Goal: Information Seeking & Learning: Learn about a topic

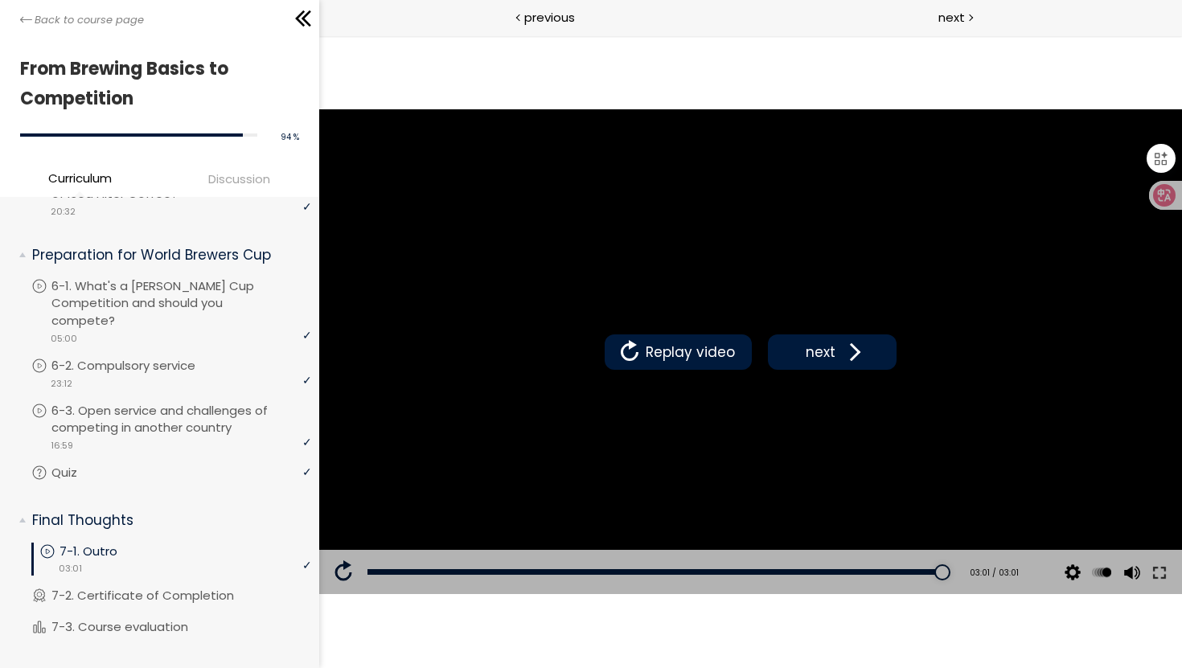
click at [310, 23] on icon at bounding box center [303, 18] width 24 height 24
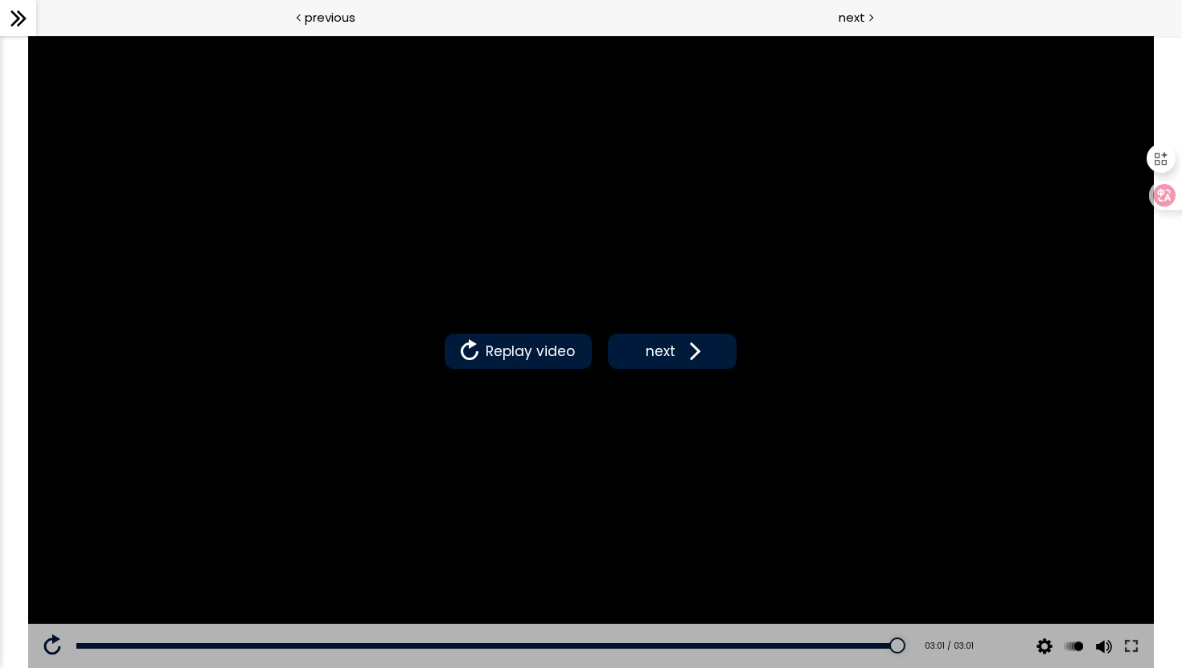
click at [31, 17] on div at bounding box center [18, 18] width 36 height 36
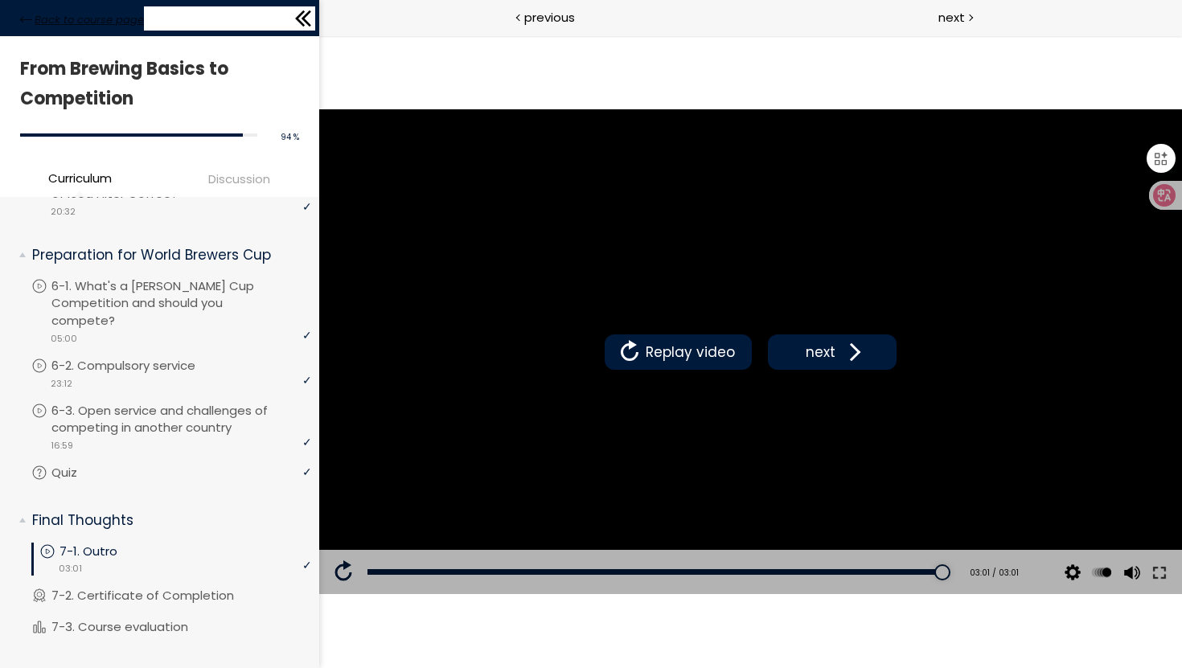
click at [43, 18] on span "Back to course page" at bounding box center [89, 20] width 109 height 16
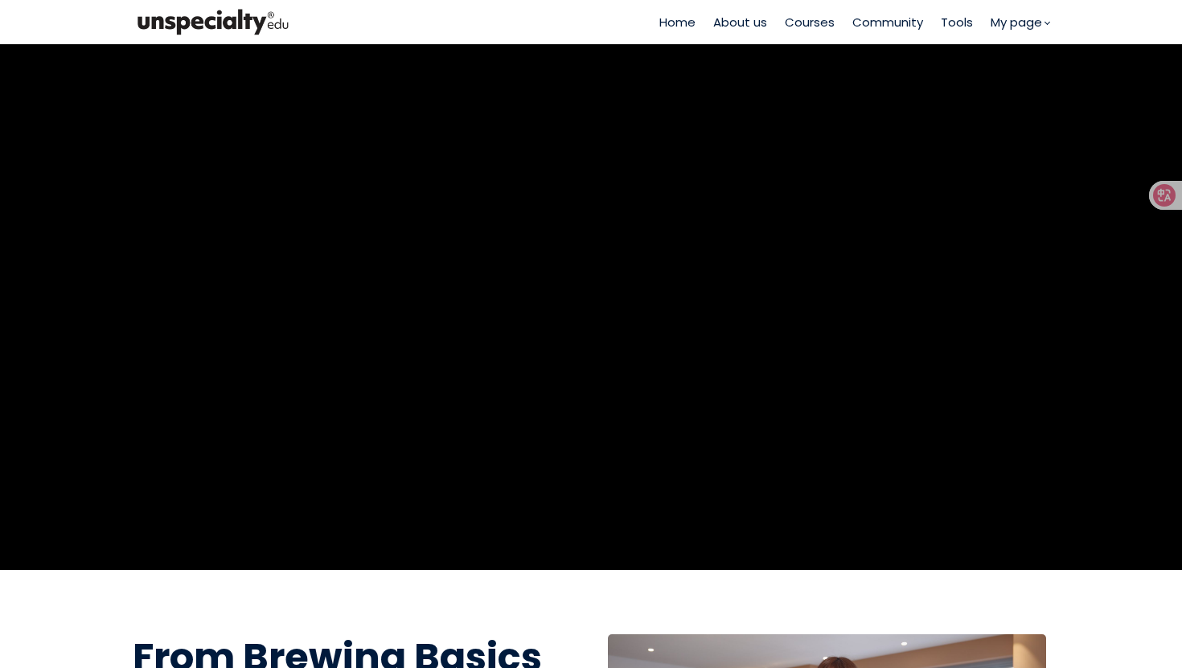
click at [239, 26] on img at bounding box center [213, 22] width 161 height 33
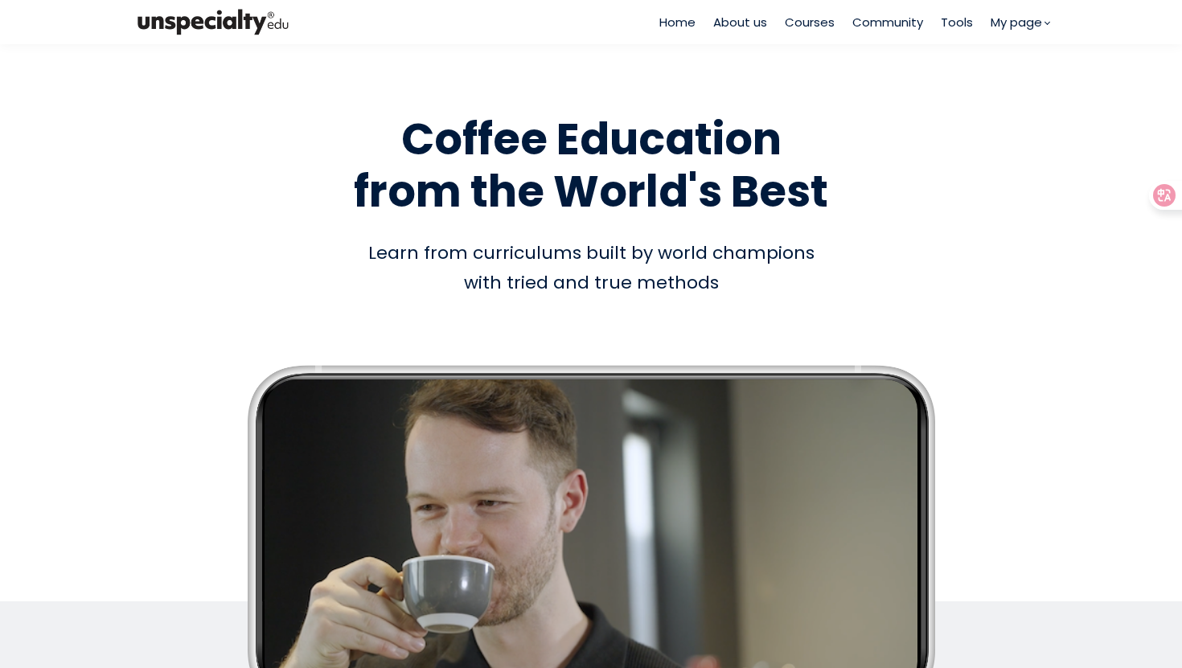
click at [805, 18] on div "Home About us Courses Community Tools My page" at bounding box center [591, 334] width 1182 height 668
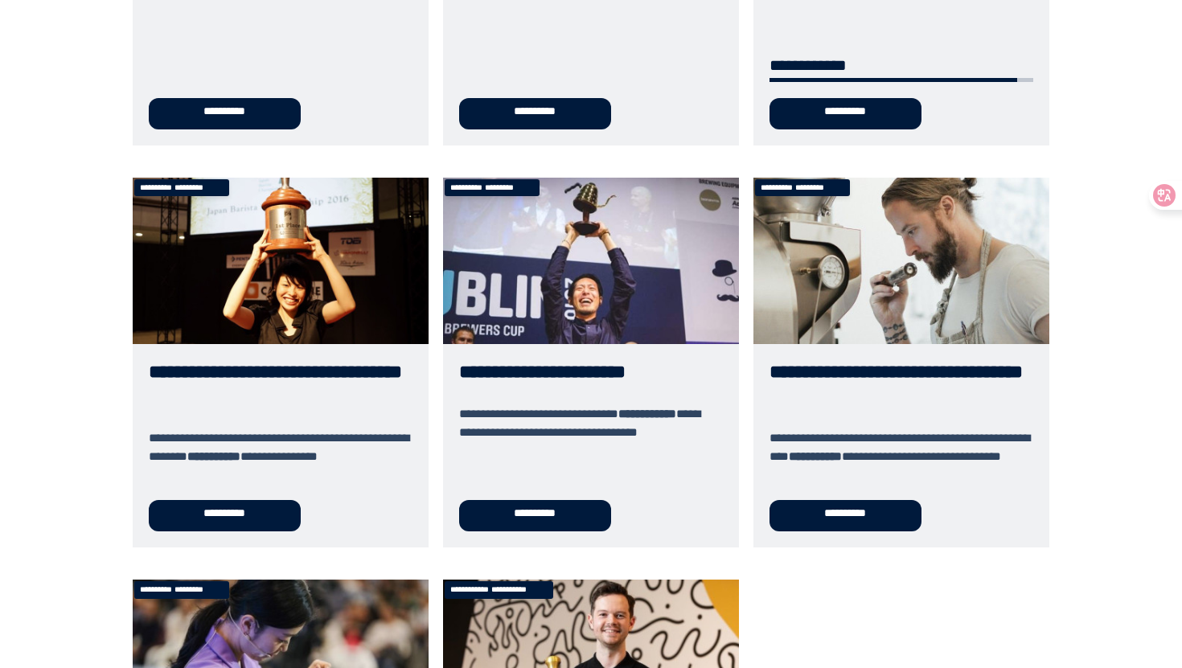
scroll to position [888, 0]
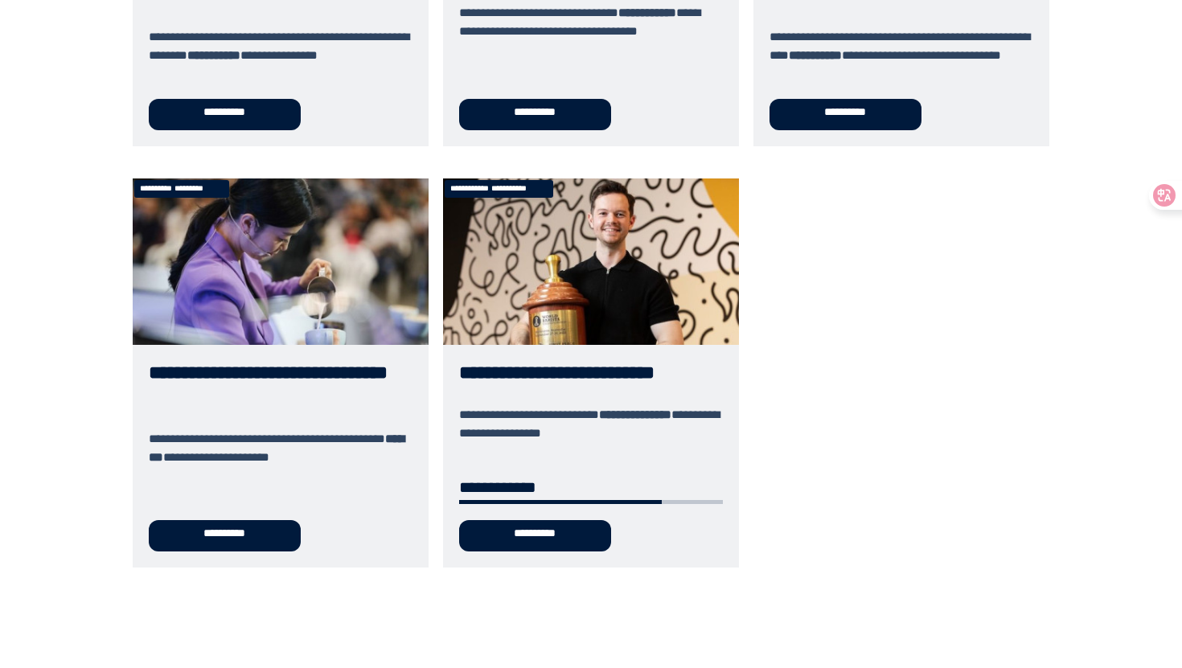
click at [515, 290] on link "**********" at bounding box center [591, 373] width 296 height 388
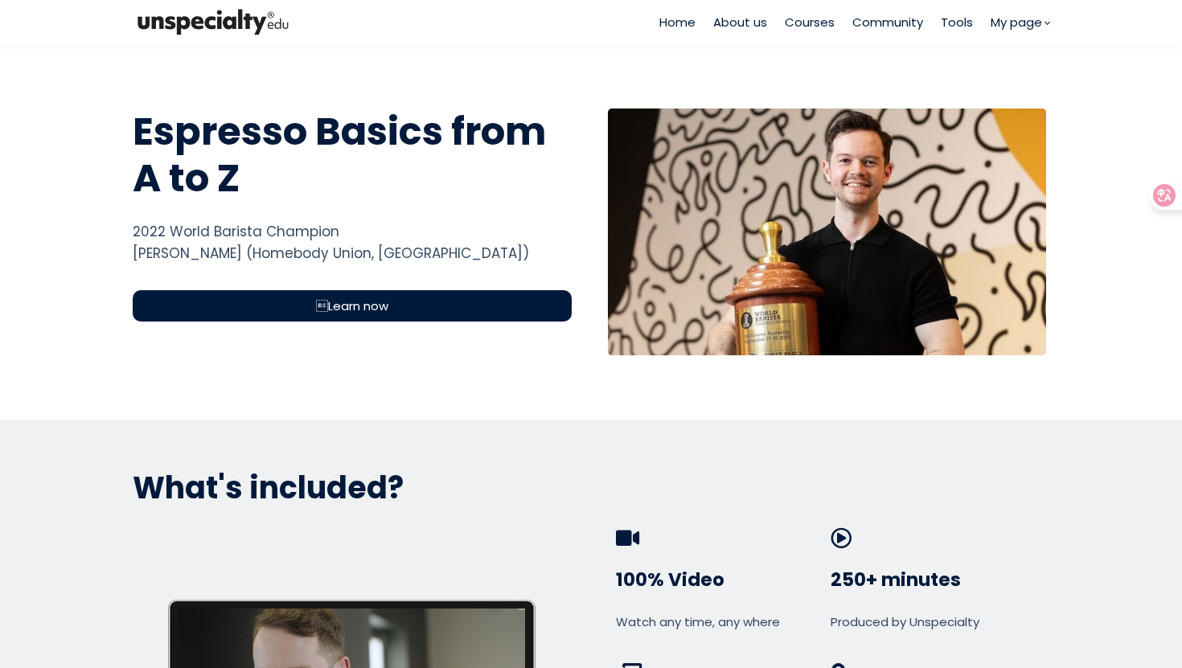
click at [821, 20] on span "Courses" at bounding box center [810, 22] width 50 height 18
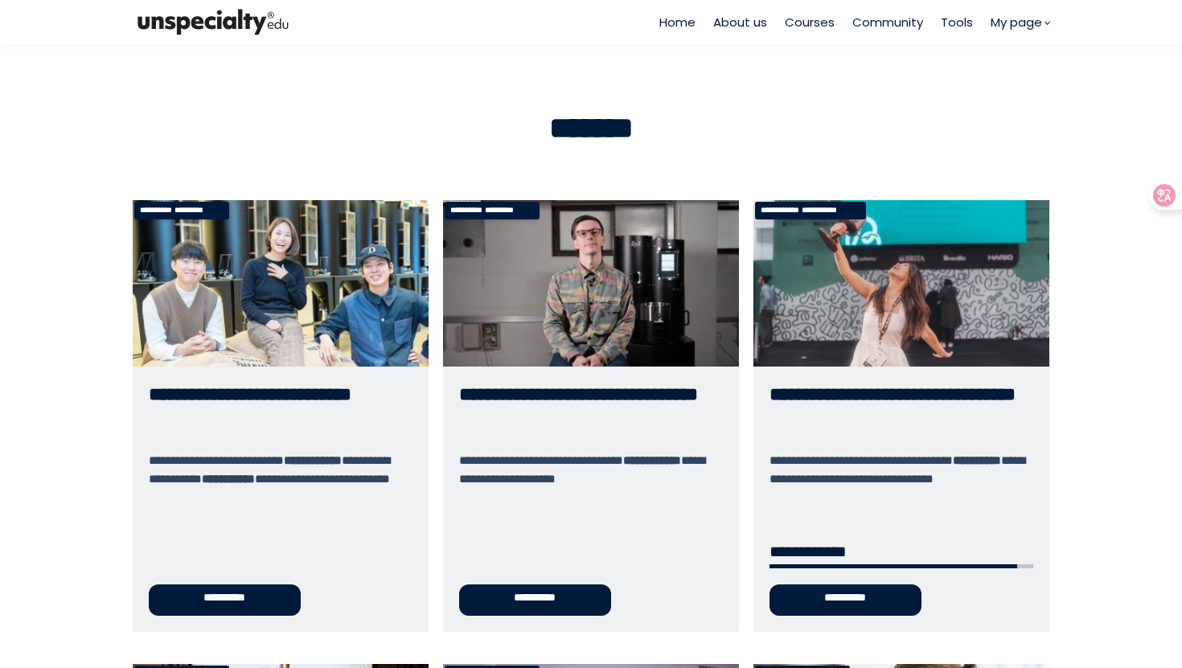
click at [782, 363] on link "**********" at bounding box center [901, 415] width 296 height 431
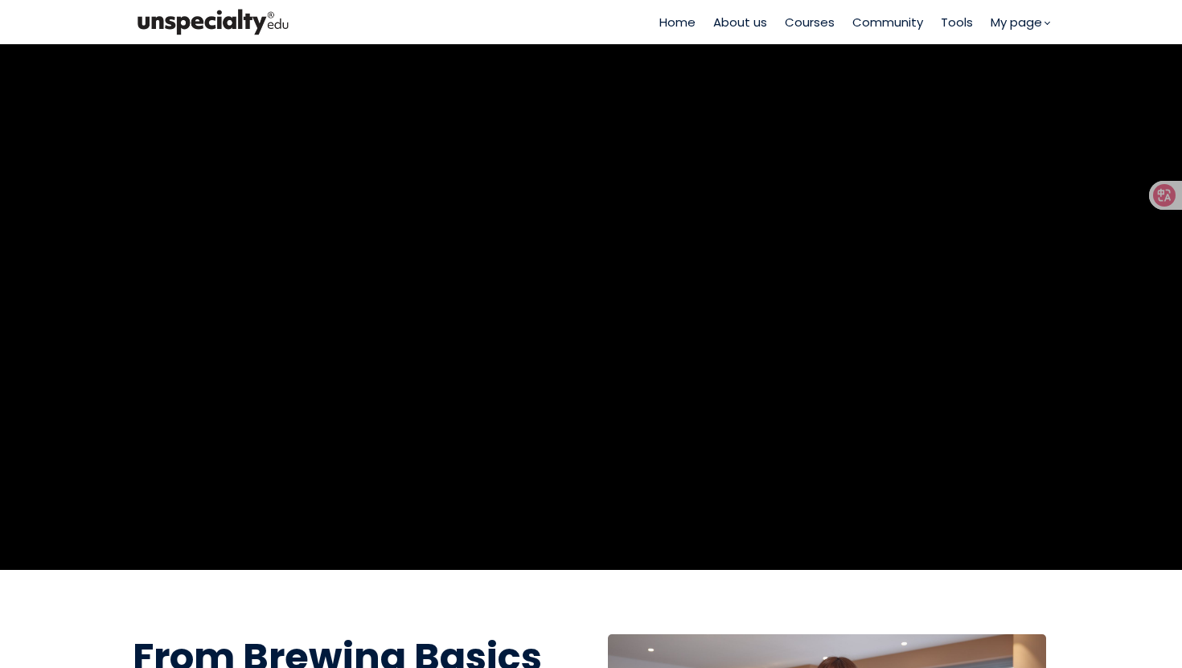
scroll to position [209, 0]
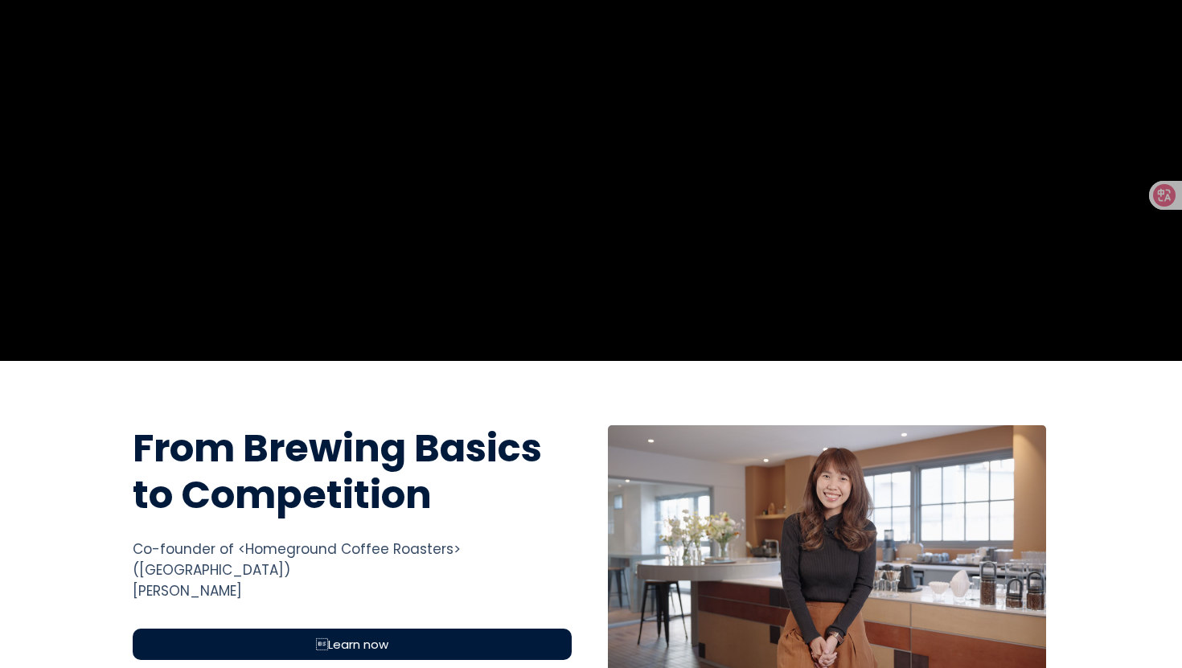
drag, startPoint x: 138, startPoint y: 443, endPoint x: 453, endPoint y: 497, distance: 319.0
click at [453, 497] on h1 "From Brewing Basics to Competition" at bounding box center [352, 471] width 439 height 92
copy h1 "From Brewing Basics to Competition"
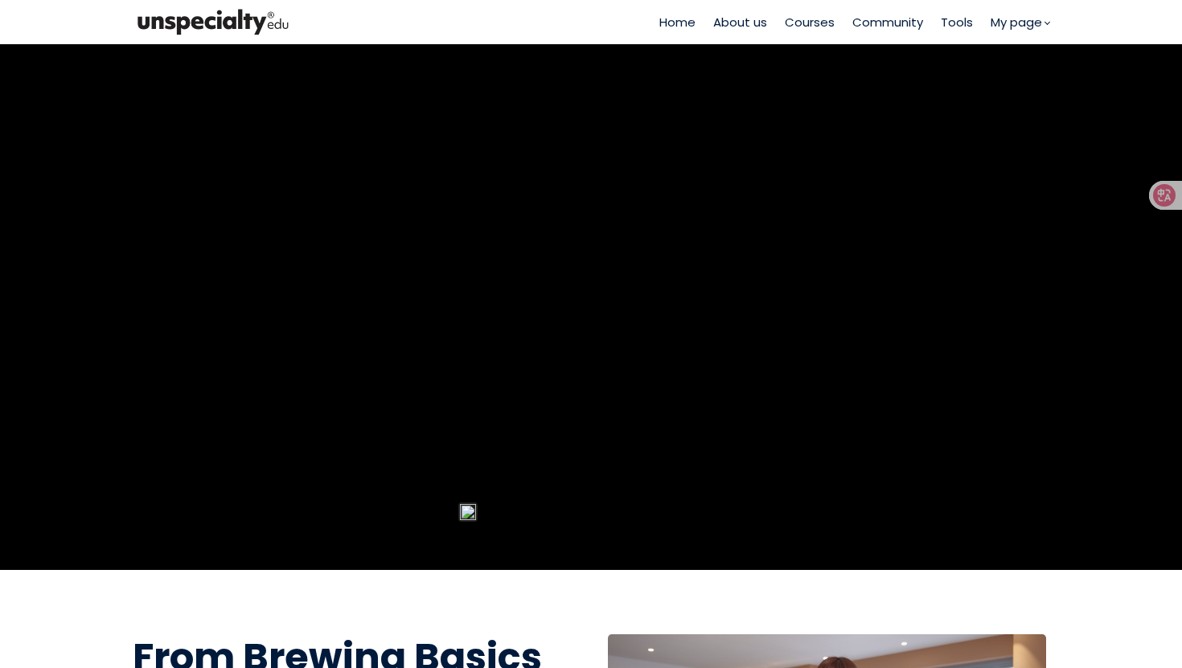
click at [806, 14] on span "Courses" at bounding box center [810, 22] width 50 height 18
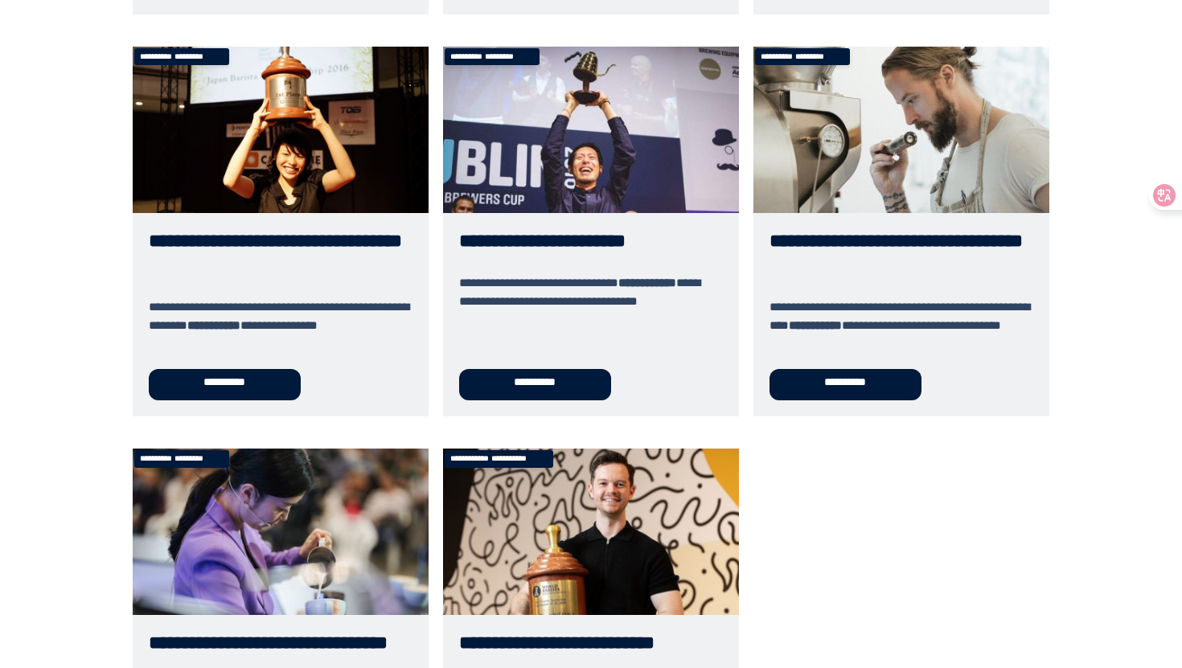
scroll to position [686, 0]
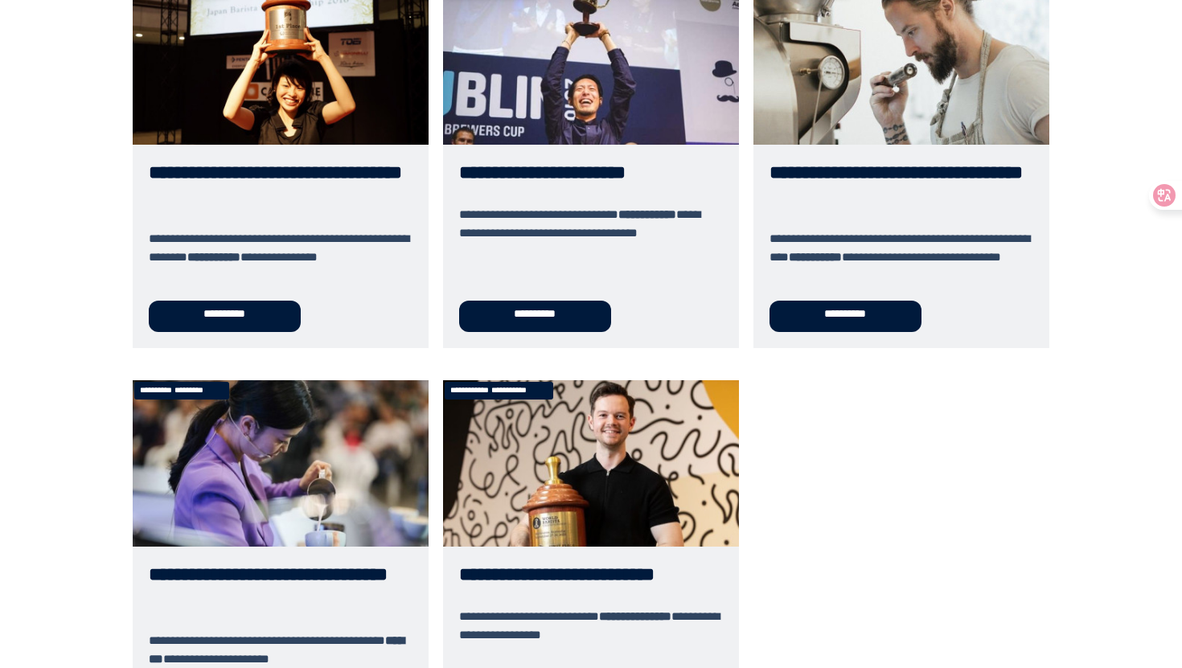
click at [593, 476] on link "**********" at bounding box center [591, 574] width 296 height 388
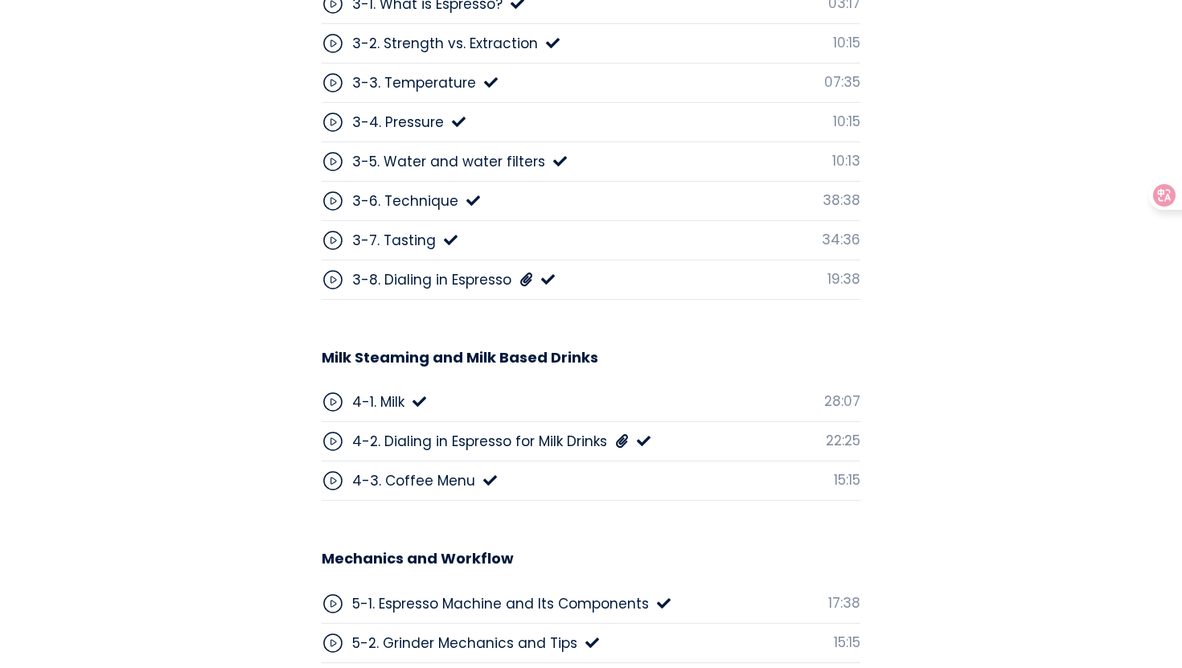
scroll to position [4542, 0]
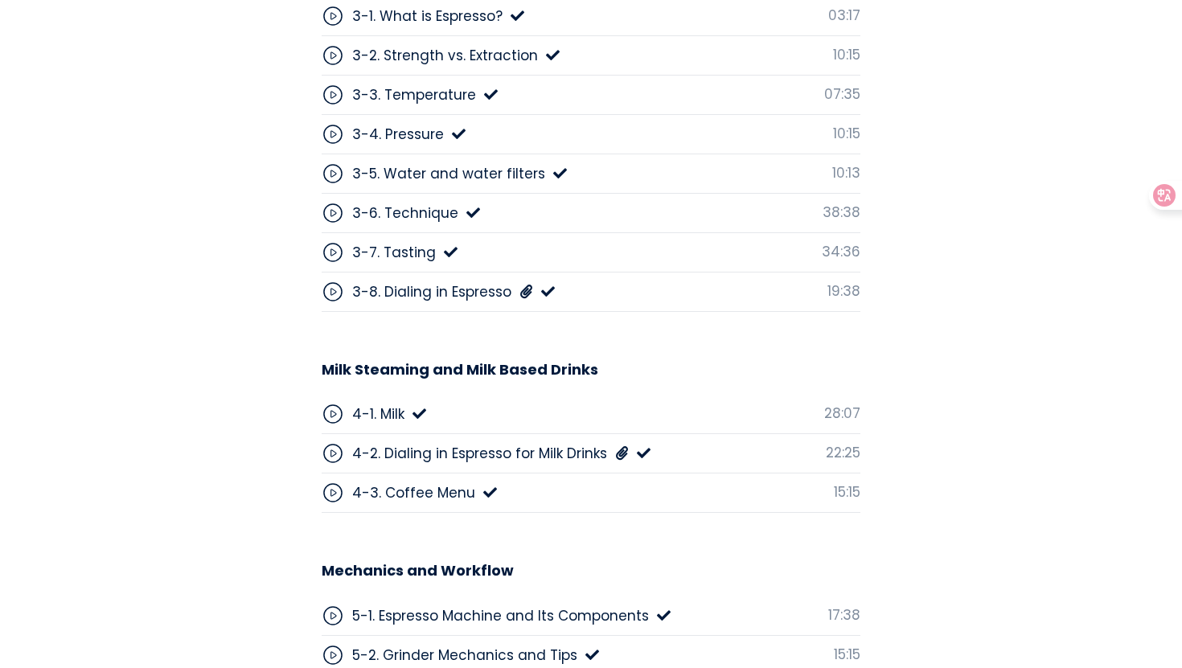
click at [221, 330] on section "Course Lessons Curriculum 01 Welcome and Hello! 1-1. Intro 02:01 02 Coffee: Beh…" at bounding box center [591, 252] width 1182 height 1534
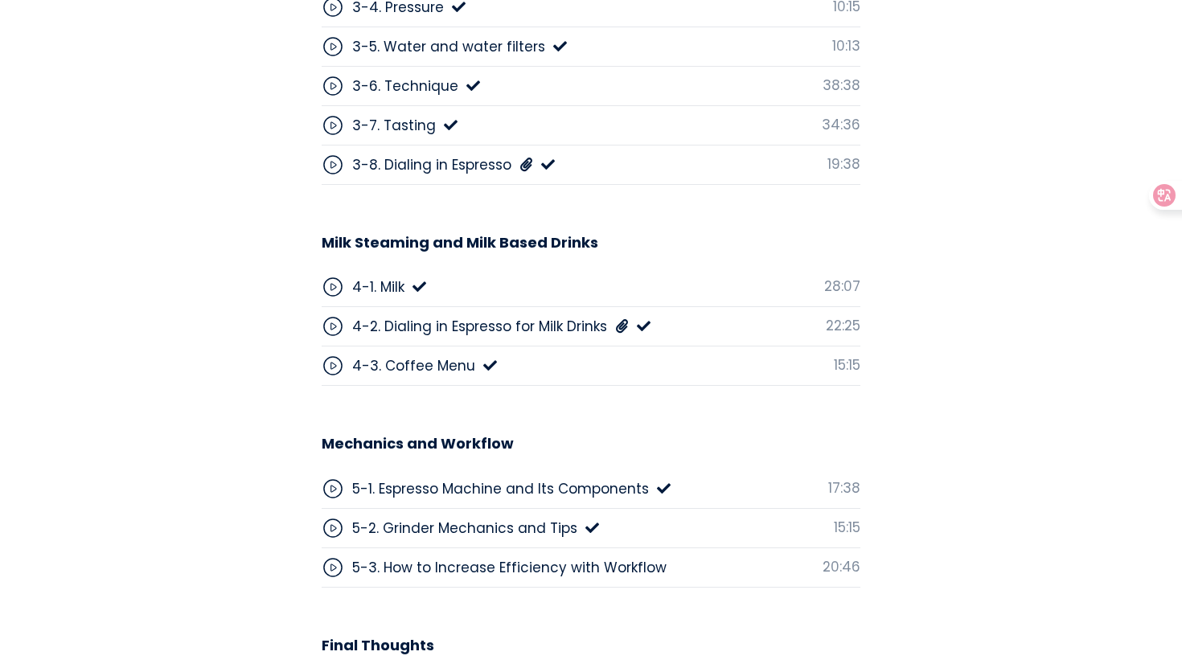
scroll to position [4654, 0]
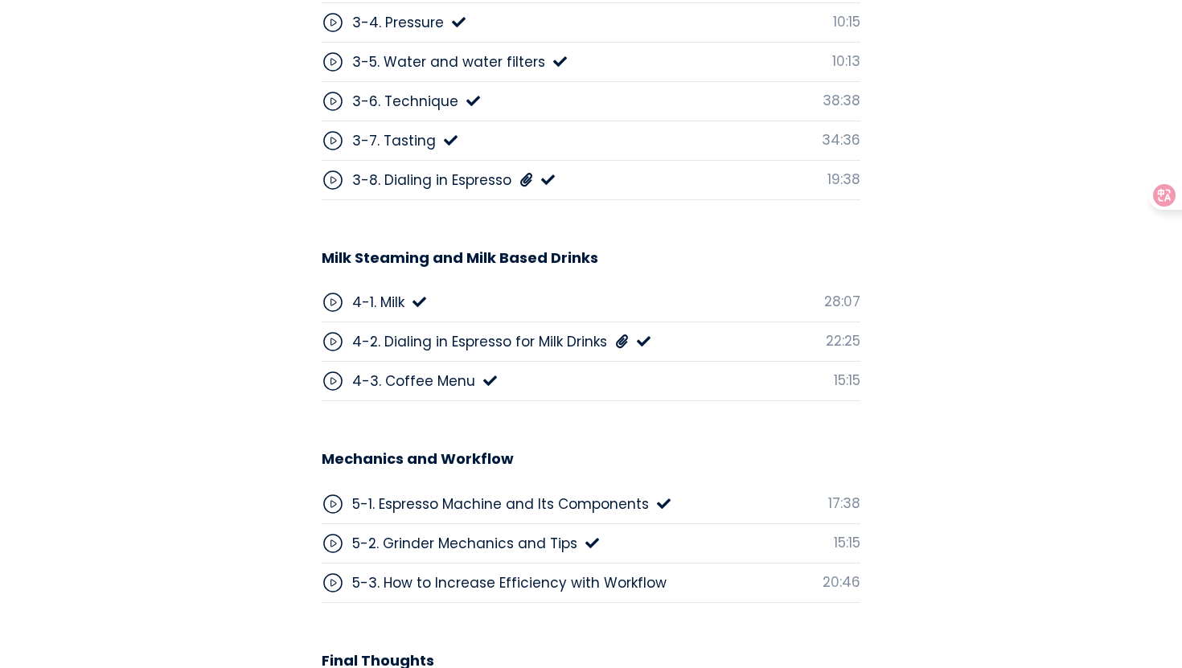
click at [404, 371] on div "4-3. Coffee Menu" at bounding box center [413, 381] width 123 height 21
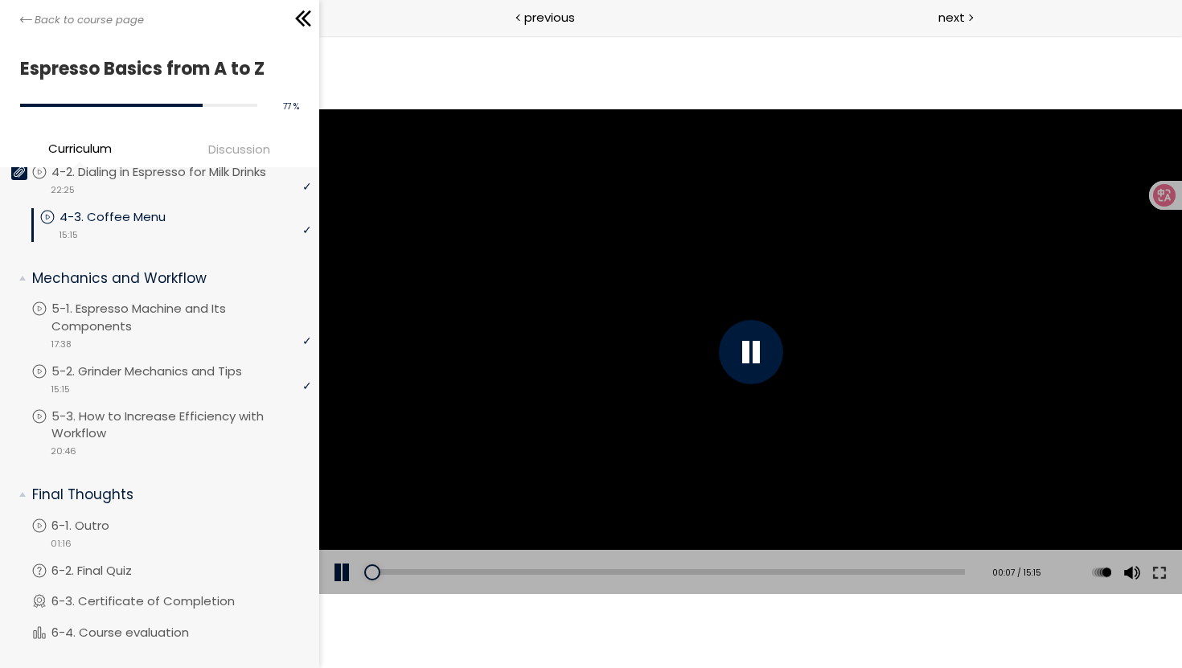
scroll to position [696, 0]
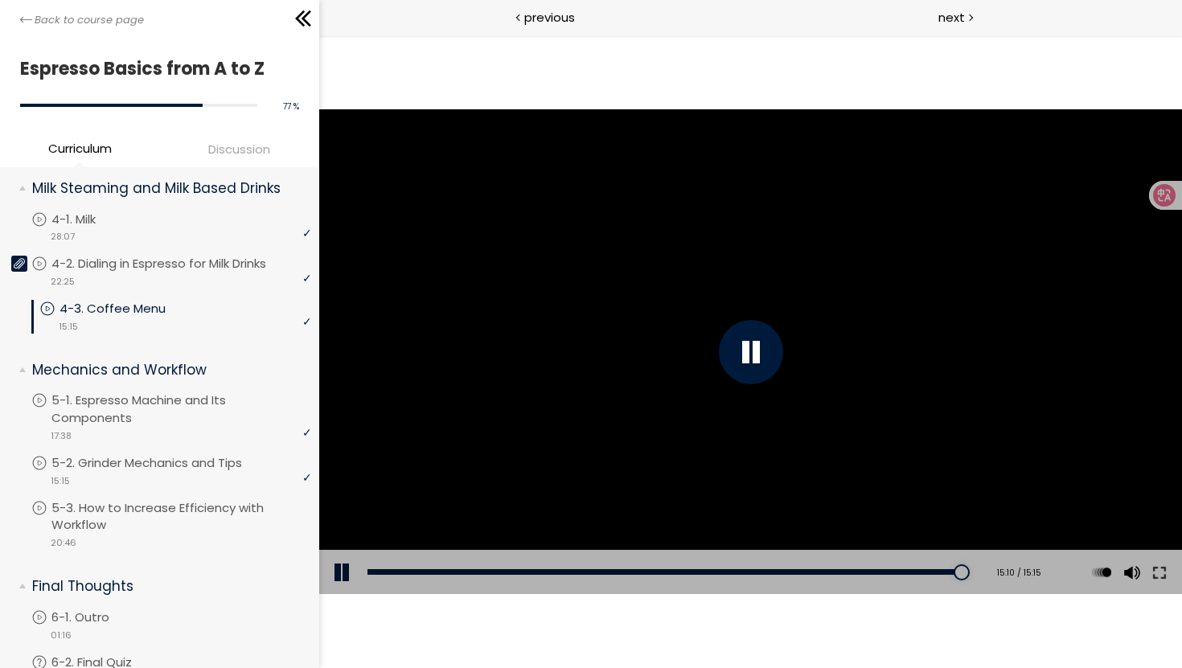
click at [695, 414] on div at bounding box center [749, 352] width 863 height 486
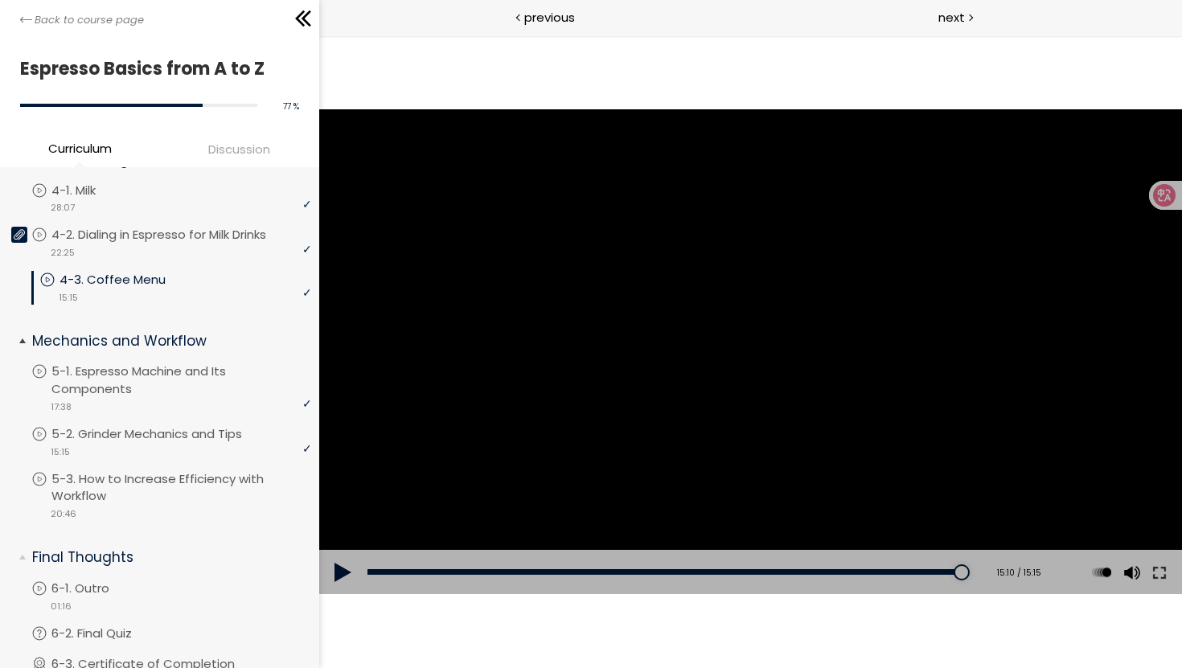
scroll to position [742, 0]
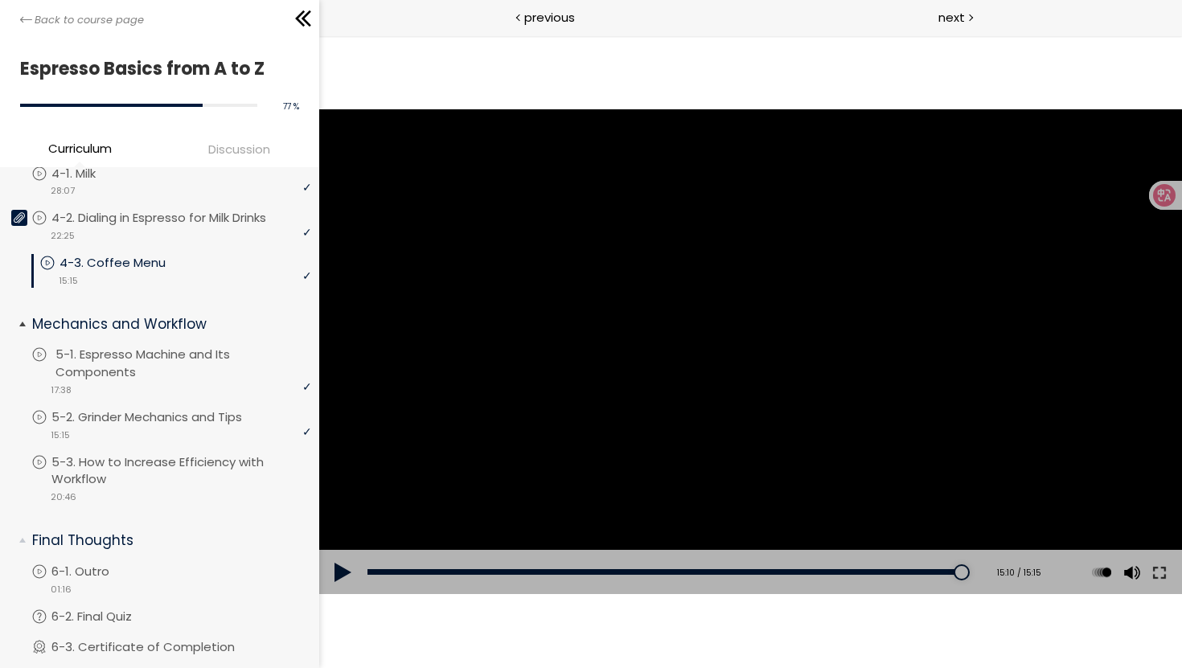
click at [117, 369] on p "5-1. Espresso Machine and Its Components" at bounding box center [185, 363] width 260 height 35
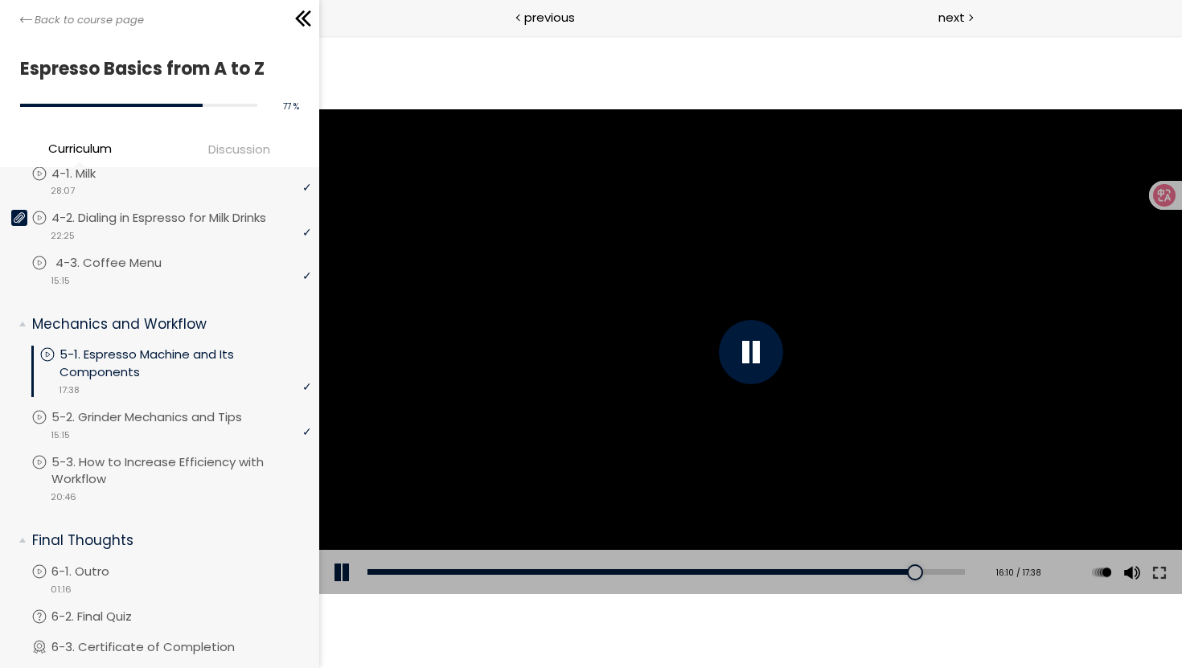
scroll to position [741, 0]
click at [462, 372] on div at bounding box center [749, 352] width 863 height 486
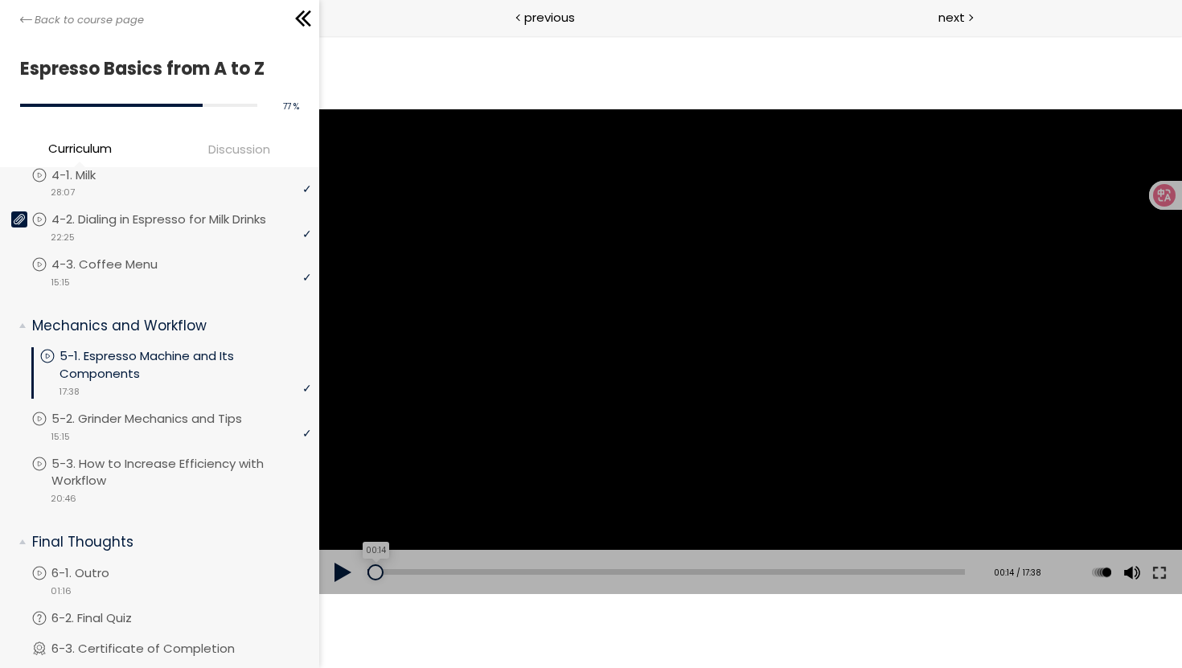
click at [375, 572] on div "00:14" at bounding box center [665, 572] width 597 height 6
drag, startPoint x: 380, startPoint y: 571, endPoint x: 322, endPoint y: 571, distance: 57.9
click at [322, 571] on div "Add chapter 00:21 00:21 / 17:38 Subtitles None Auto x 2 x 1.5 x 1.25 x 1 x 0.75…" at bounding box center [749, 572] width 863 height 45
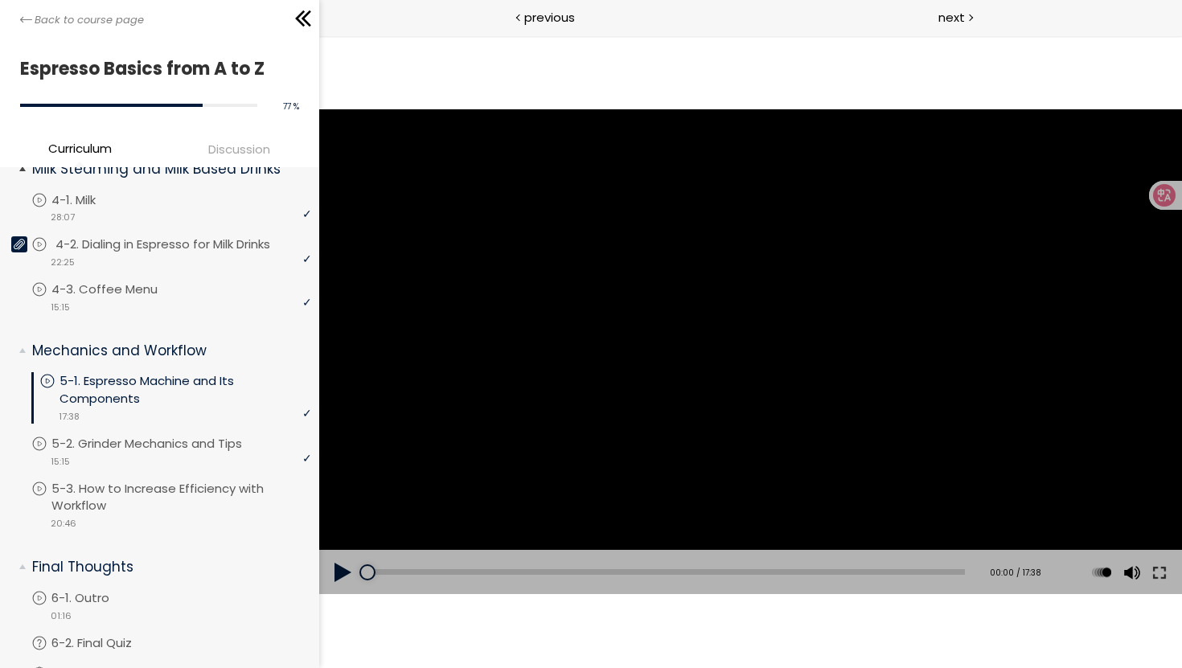
scroll to position [706, 0]
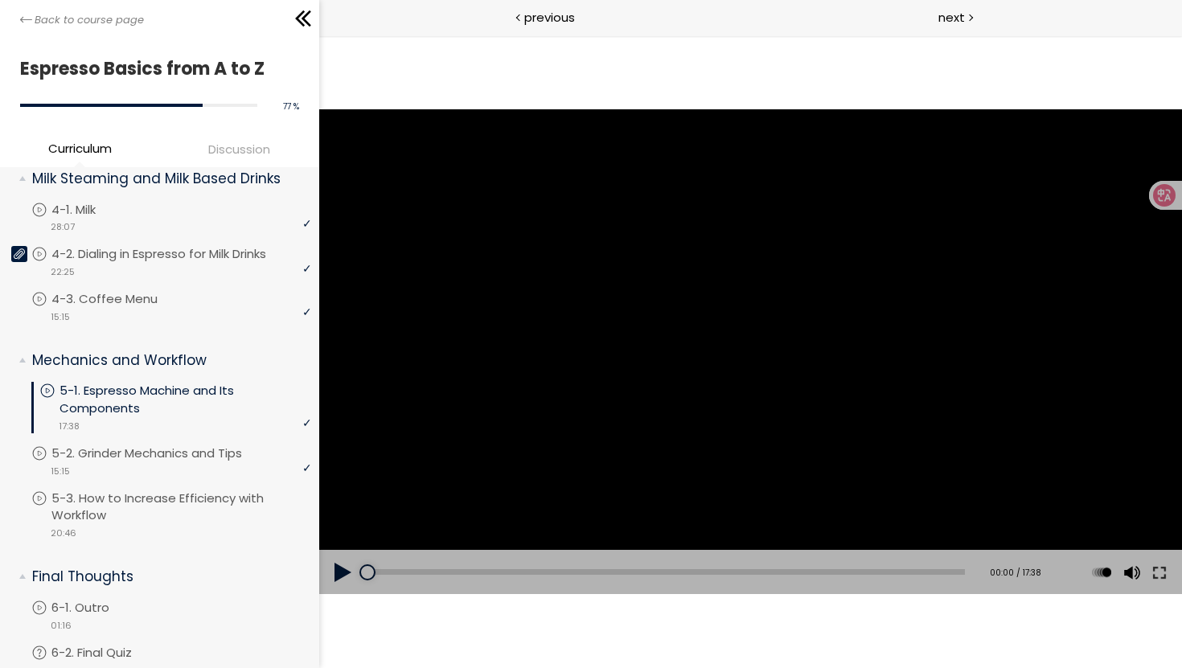
click at [335, 571] on button at bounding box center [342, 572] width 48 height 45
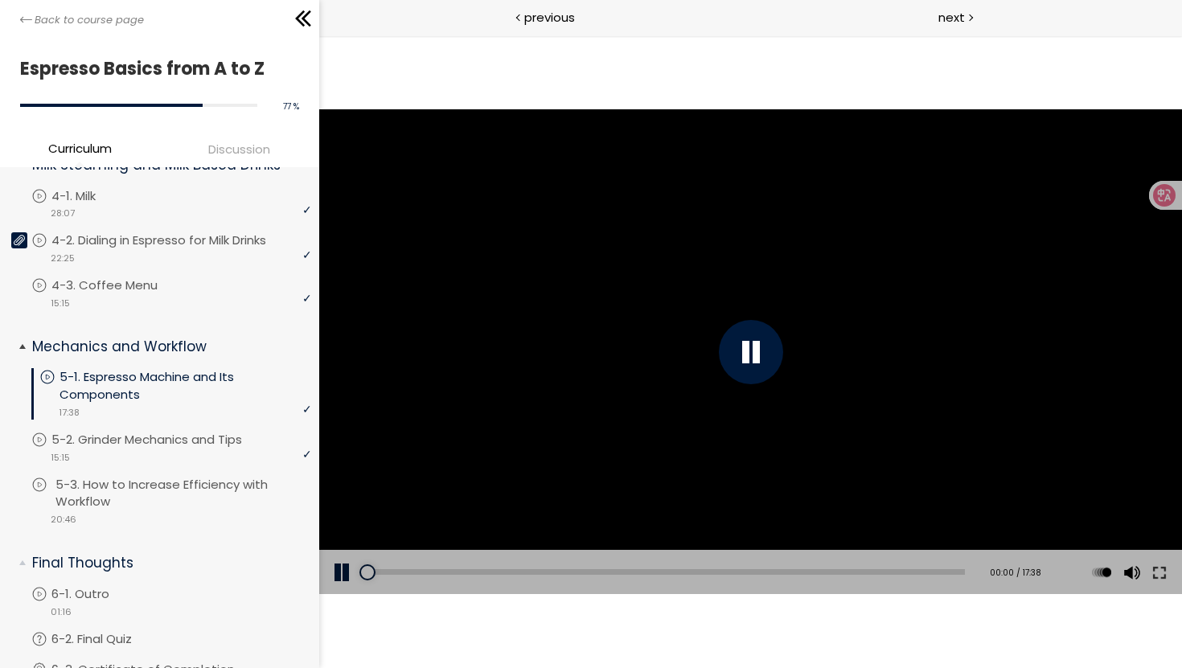
scroll to position [724, 0]
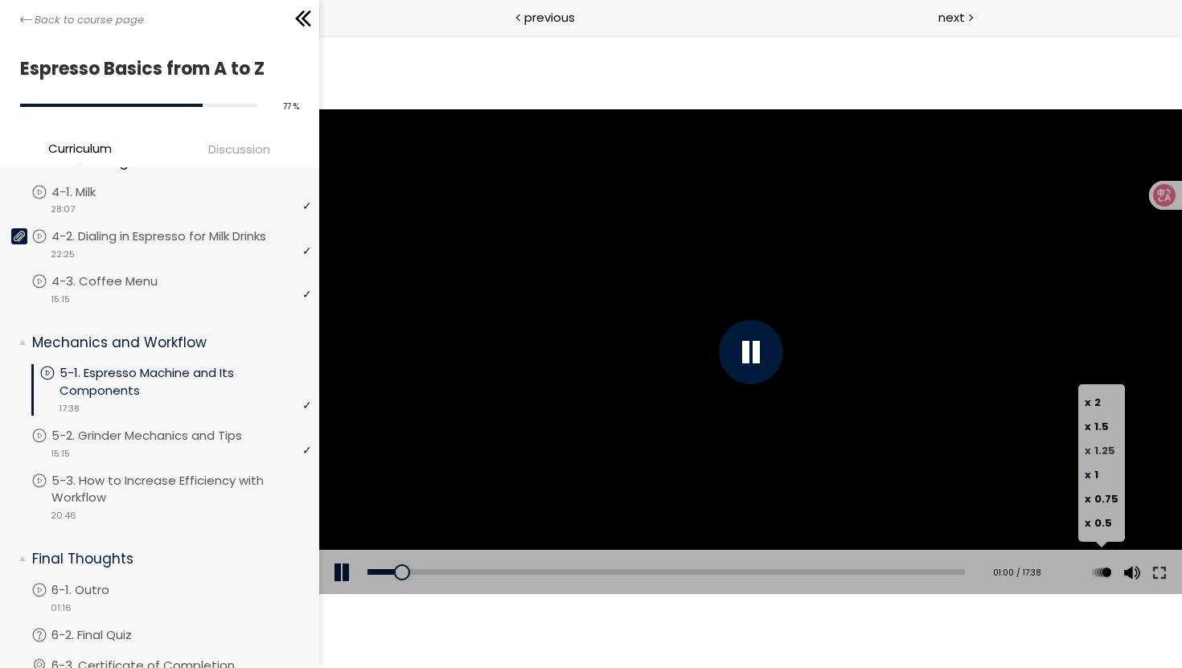
click at [1095, 449] on span "1.25" at bounding box center [1104, 450] width 21 height 15
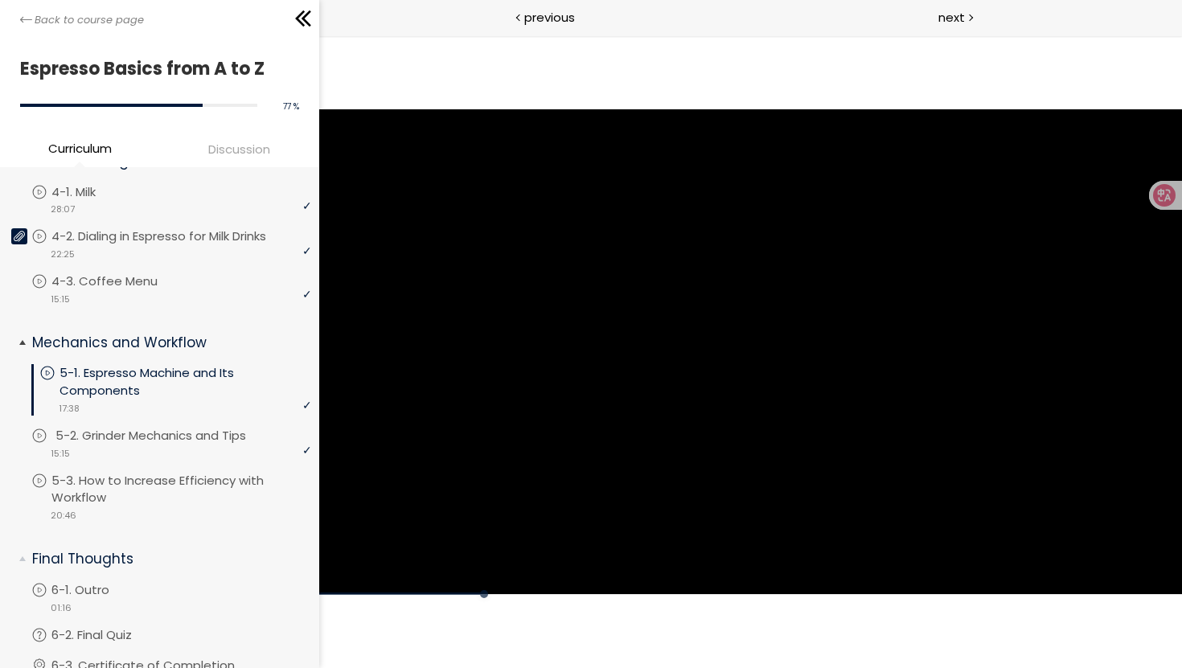
scroll to position [832, 0]
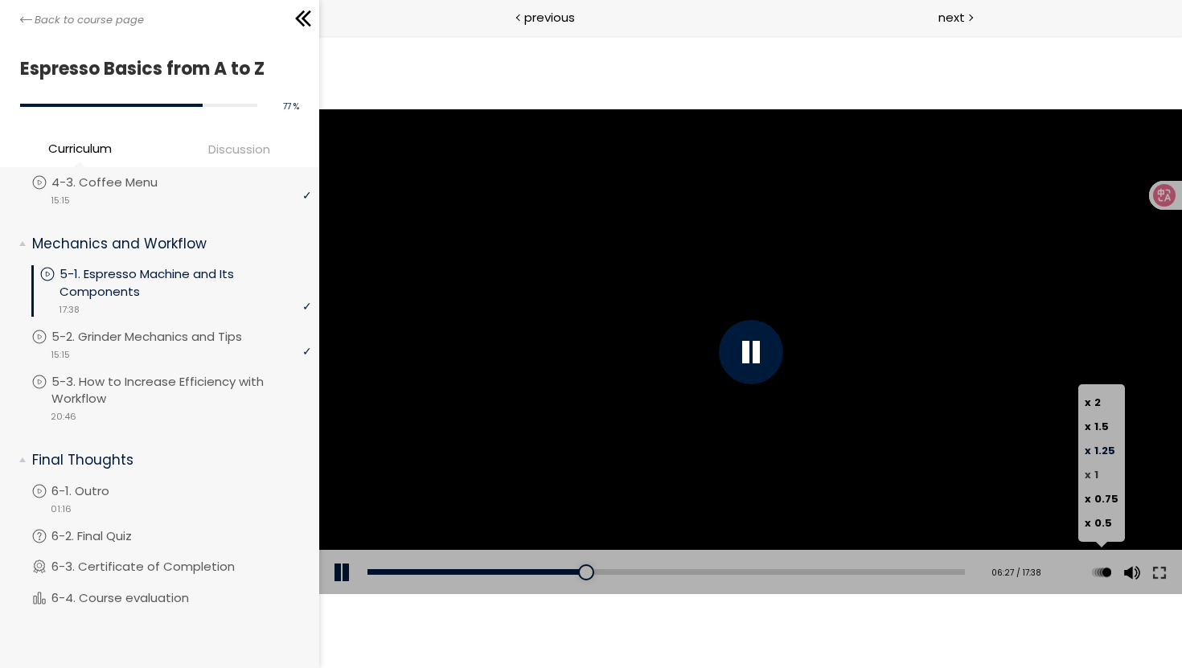
click at [1094, 474] on span "1" at bounding box center [1096, 474] width 4 height 15
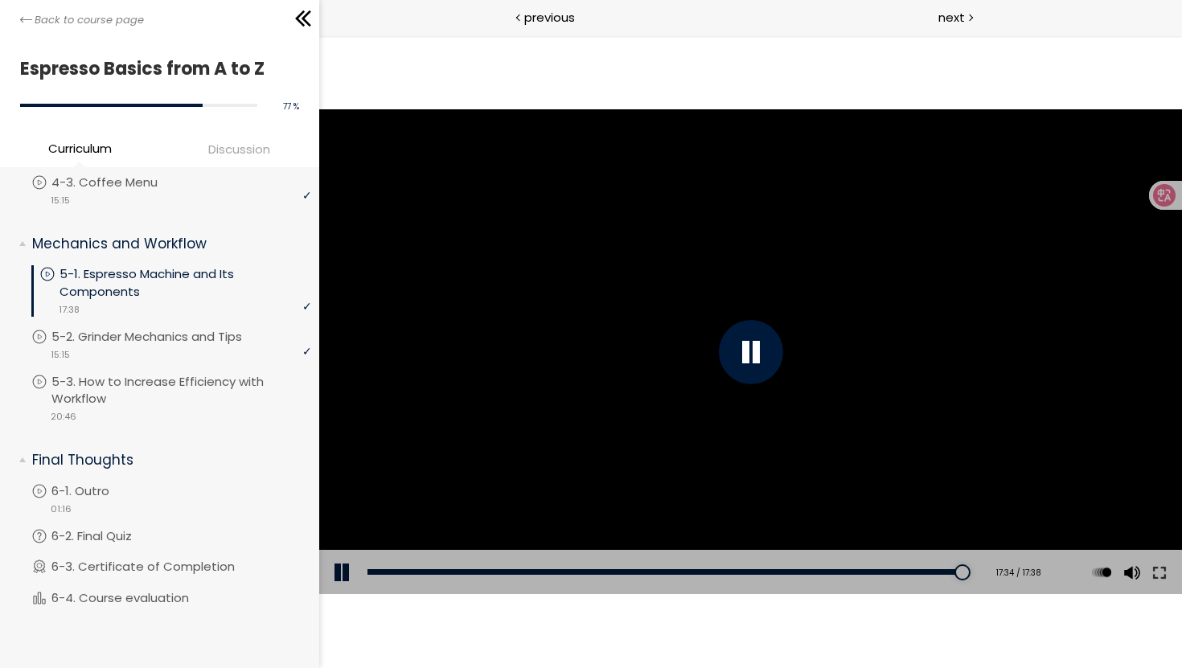
click at [589, 318] on div at bounding box center [749, 352] width 863 height 486
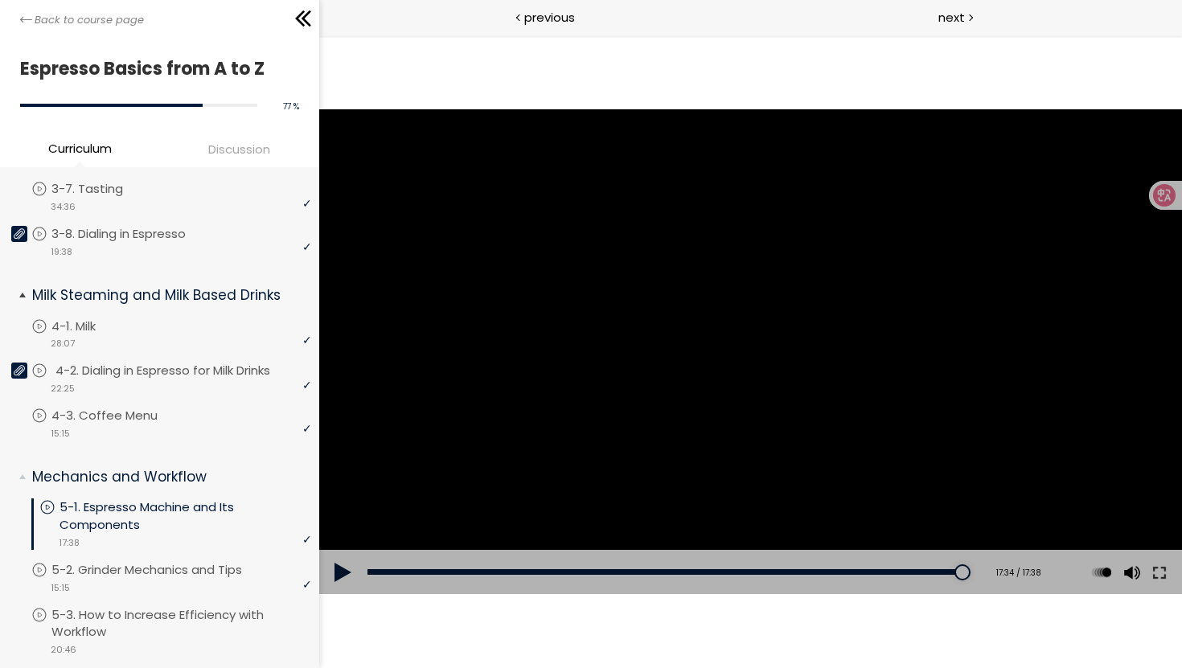
scroll to position [673, 0]
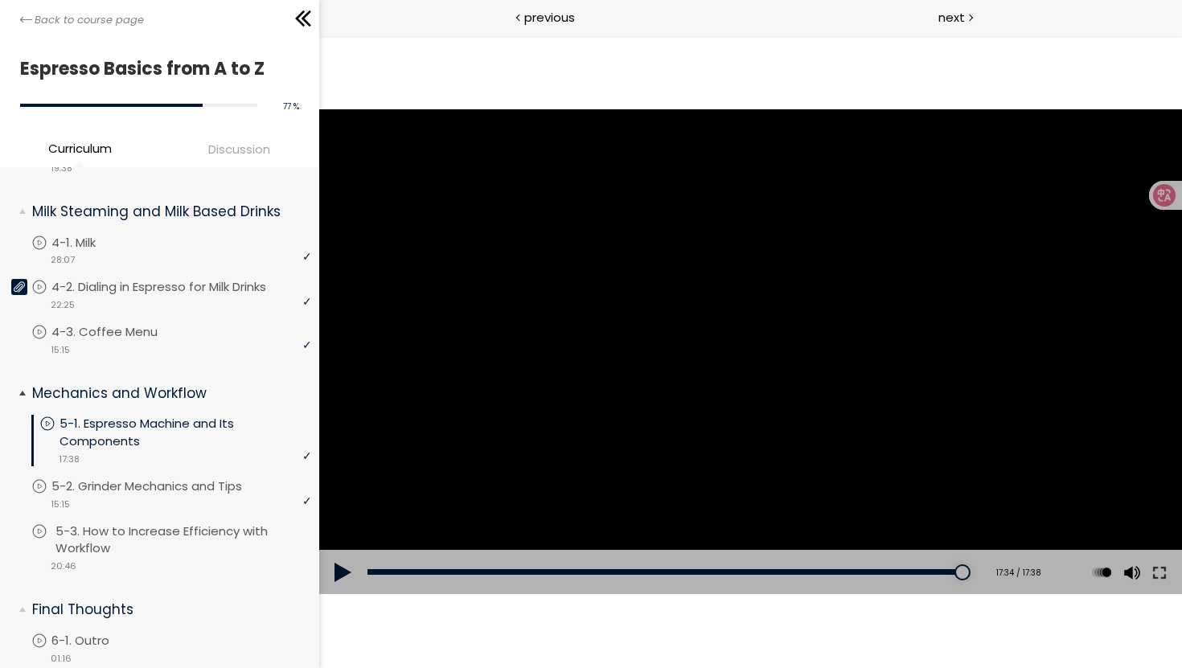
click at [146, 537] on p "5-3. How to Increase Efficiency with Workflow" at bounding box center [185, 540] width 260 height 35
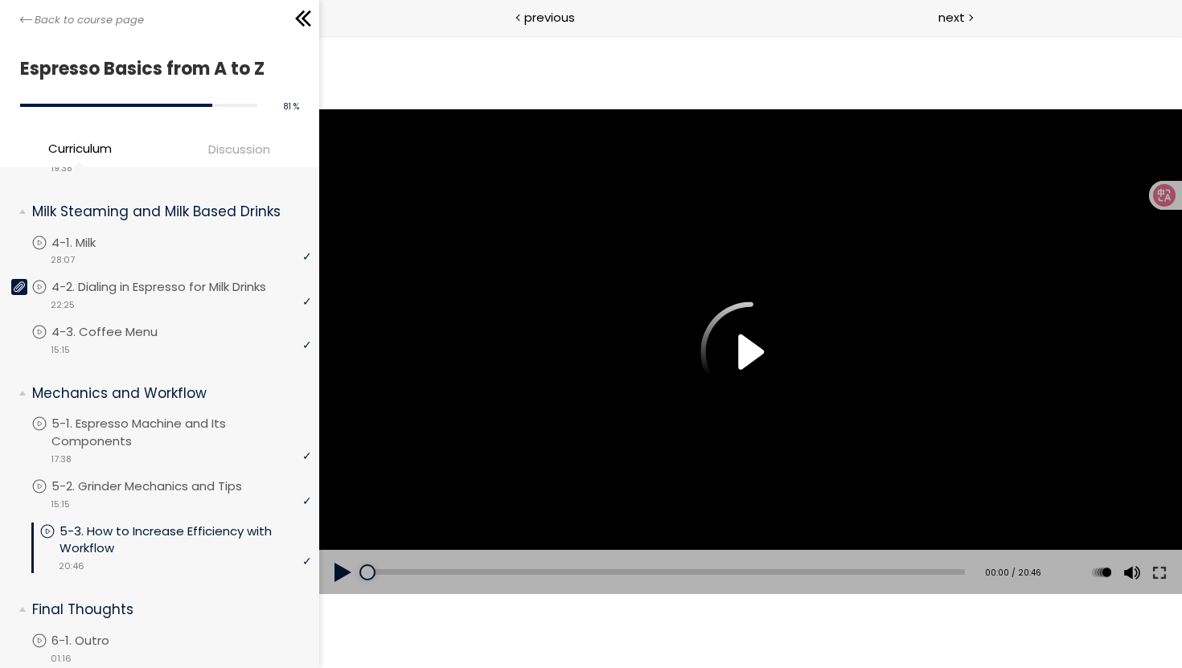
click at [686, 384] on div at bounding box center [749, 352] width 863 height 486
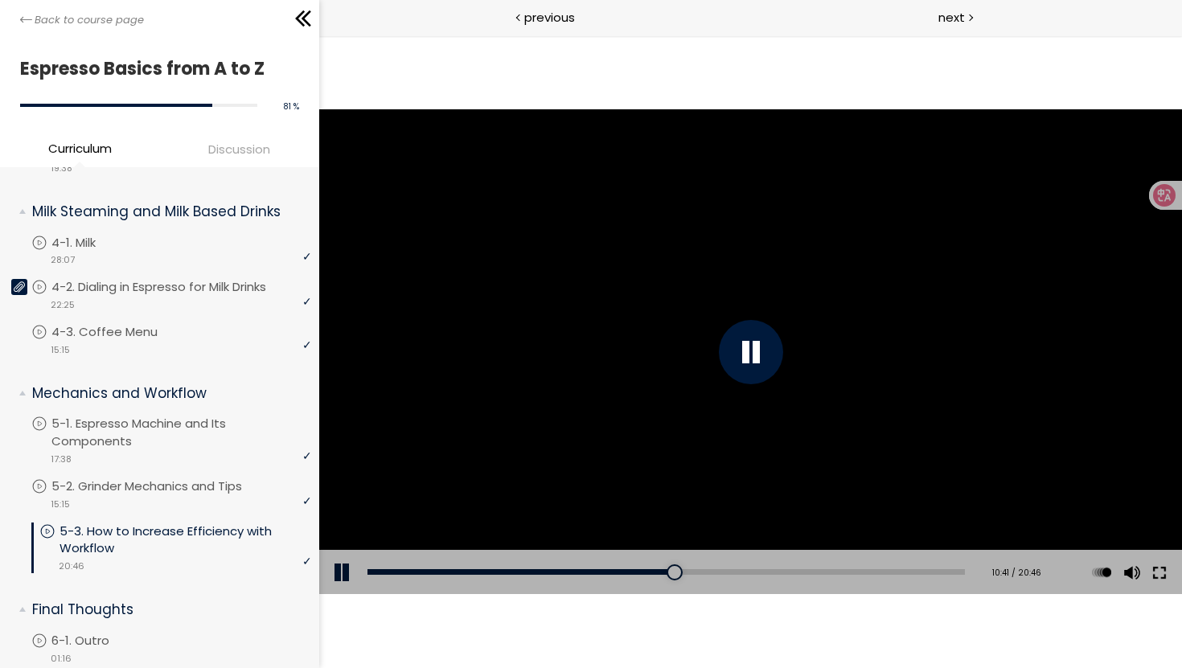
click at [1156, 577] on button at bounding box center [1158, 572] width 29 height 45
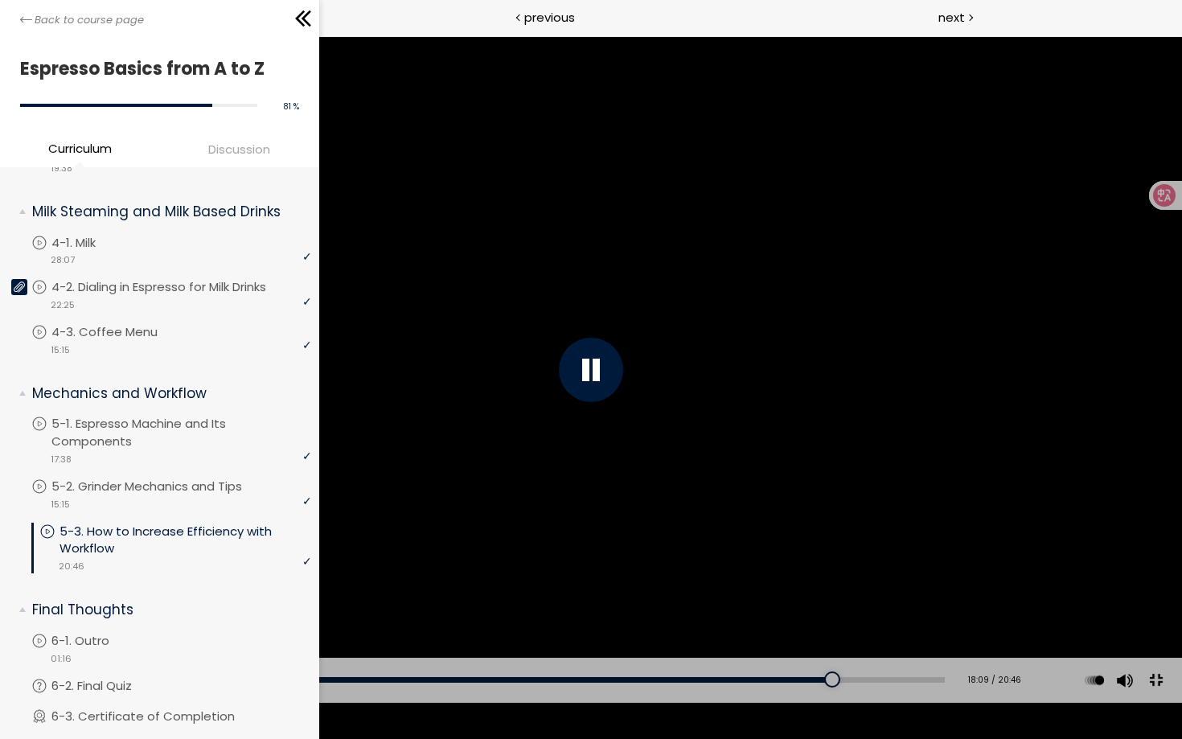
click at [1155, 667] on button at bounding box center [1156, 680] width 36 height 36
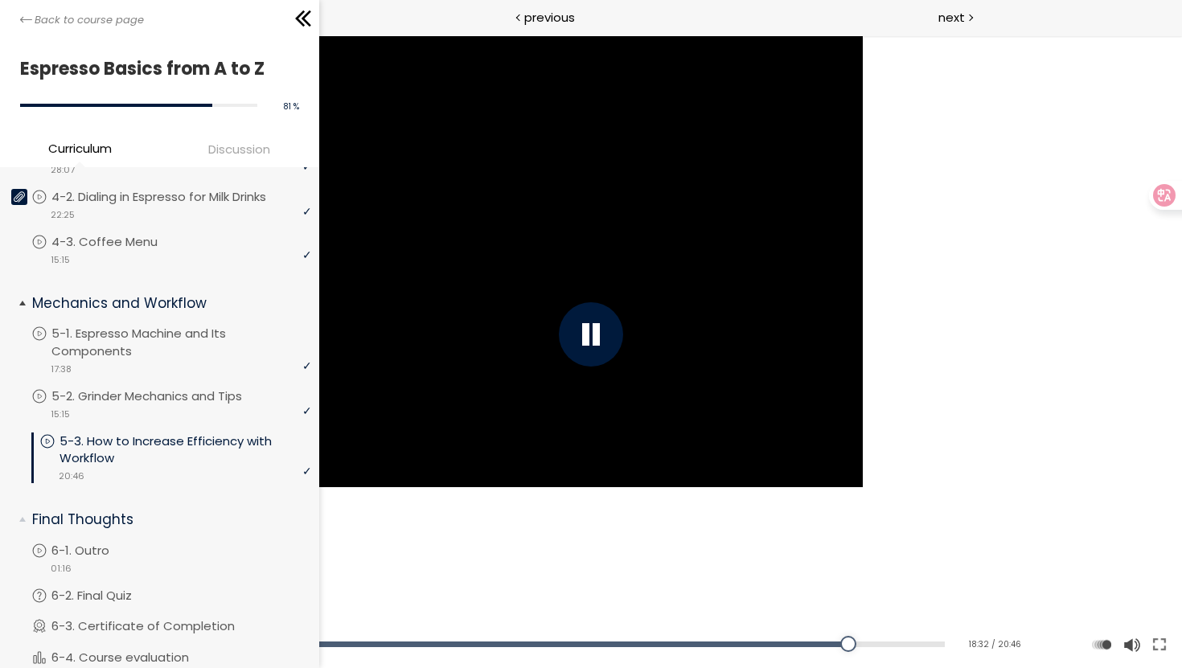
scroll to position [832, 0]
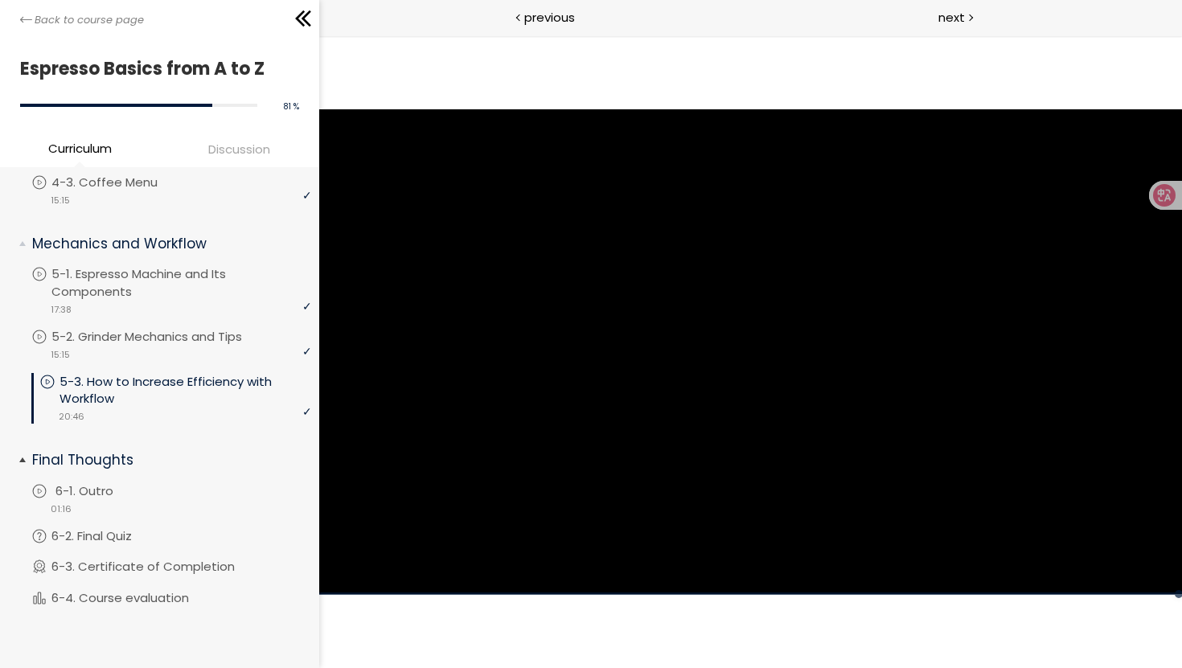
click at [80, 483] on p "6-1. Outro" at bounding box center [100, 491] width 90 height 18
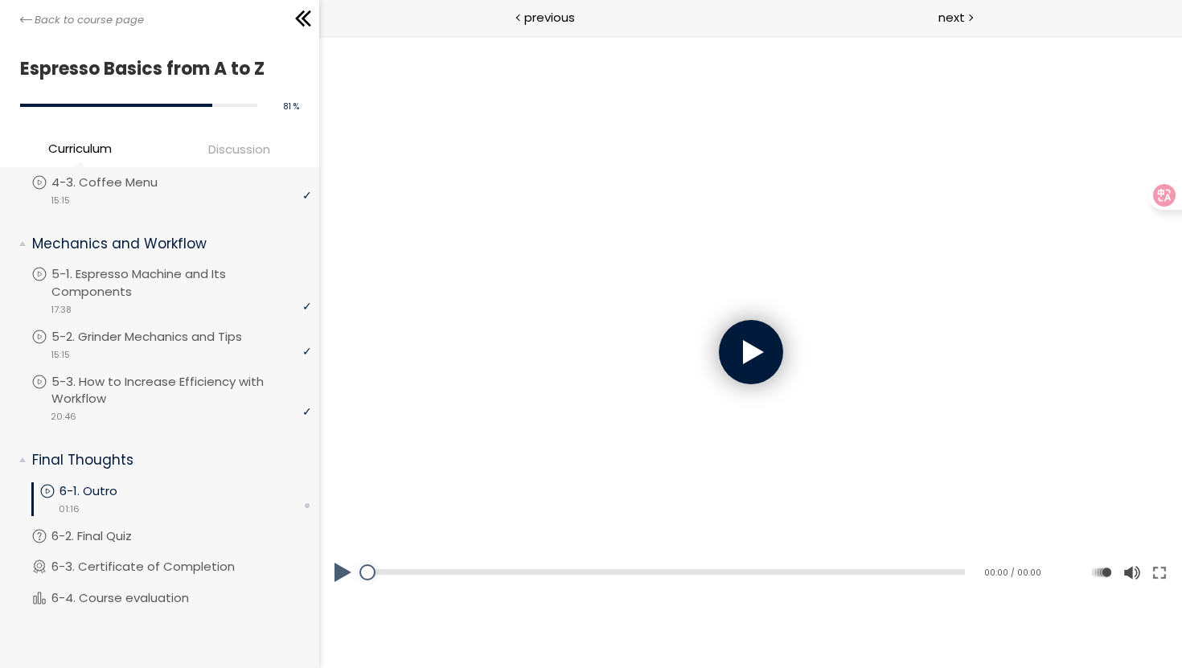
click at [753, 377] on div at bounding box center [750, 352] width 64 height 64
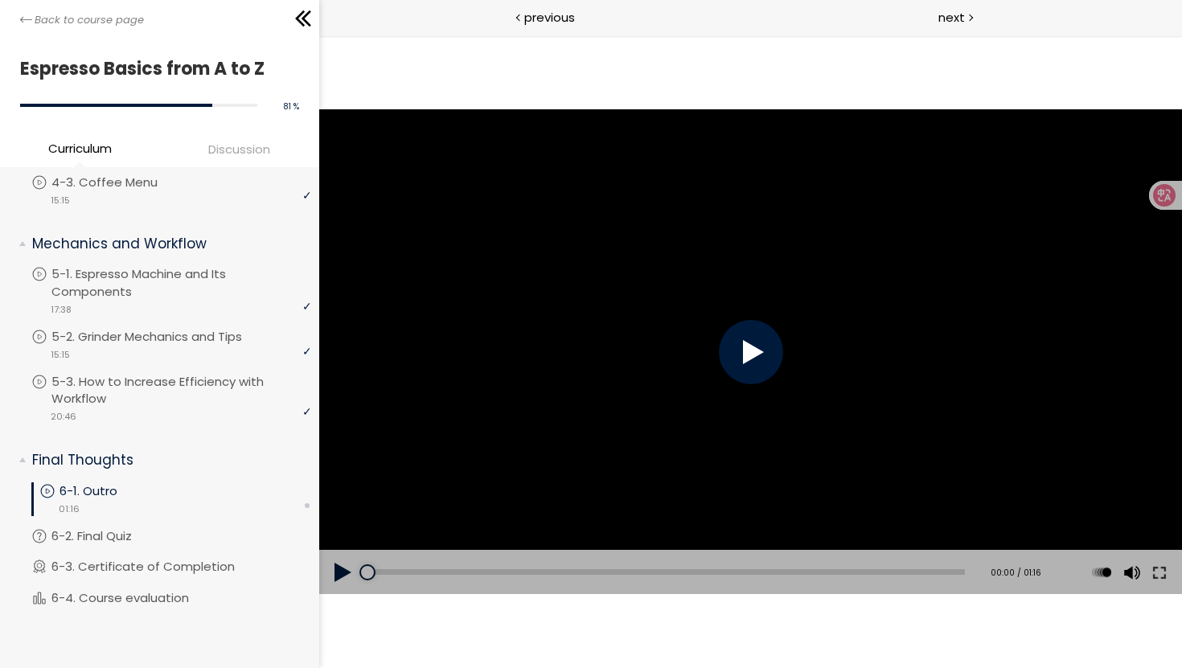
click at [749, 354] on div at bounding box center [750, 352] width 64 height 64
click at [1164, 576] on button at bounding box center [1158, 572] width 29 height 45
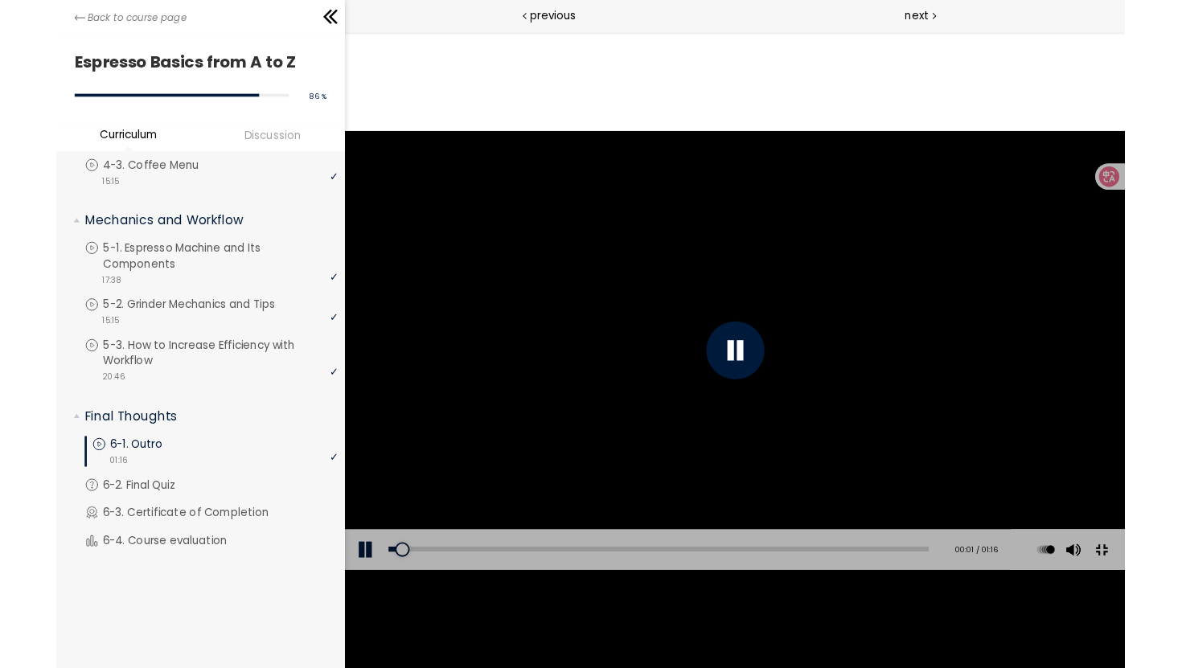
scroll to position [761, 0]
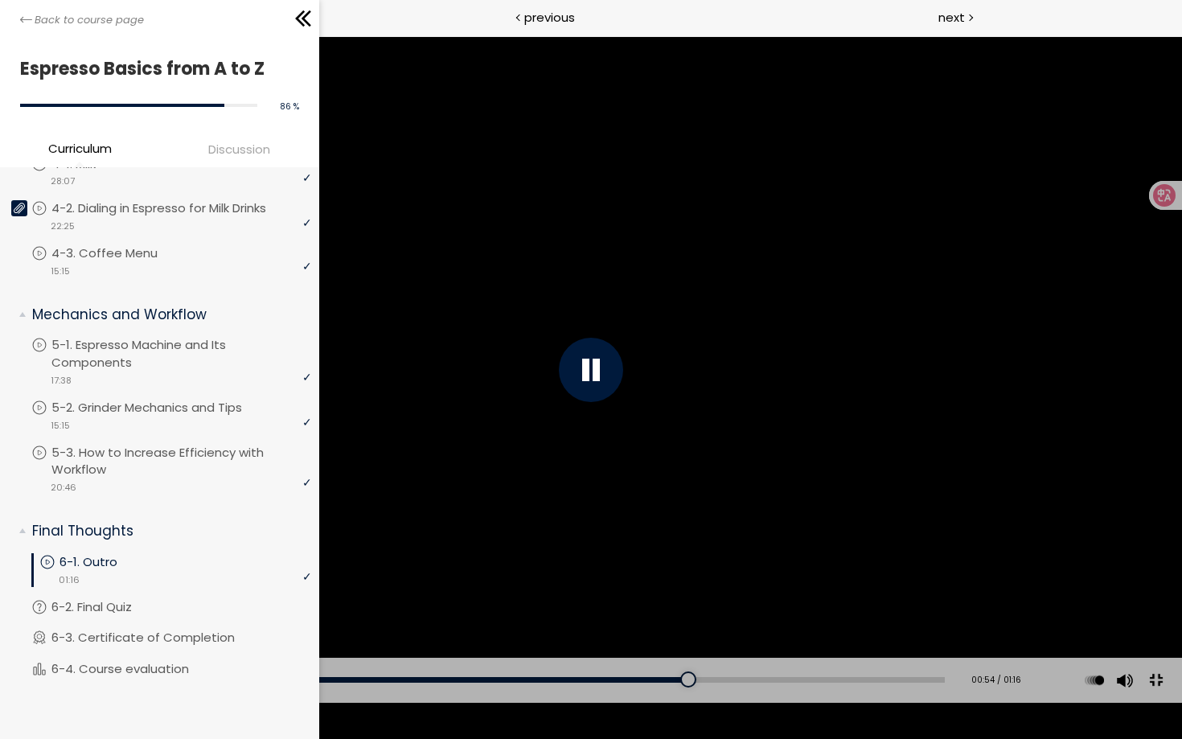
click at [1153, 667] on button at bounding box center [1156, 680] width 36 height 36
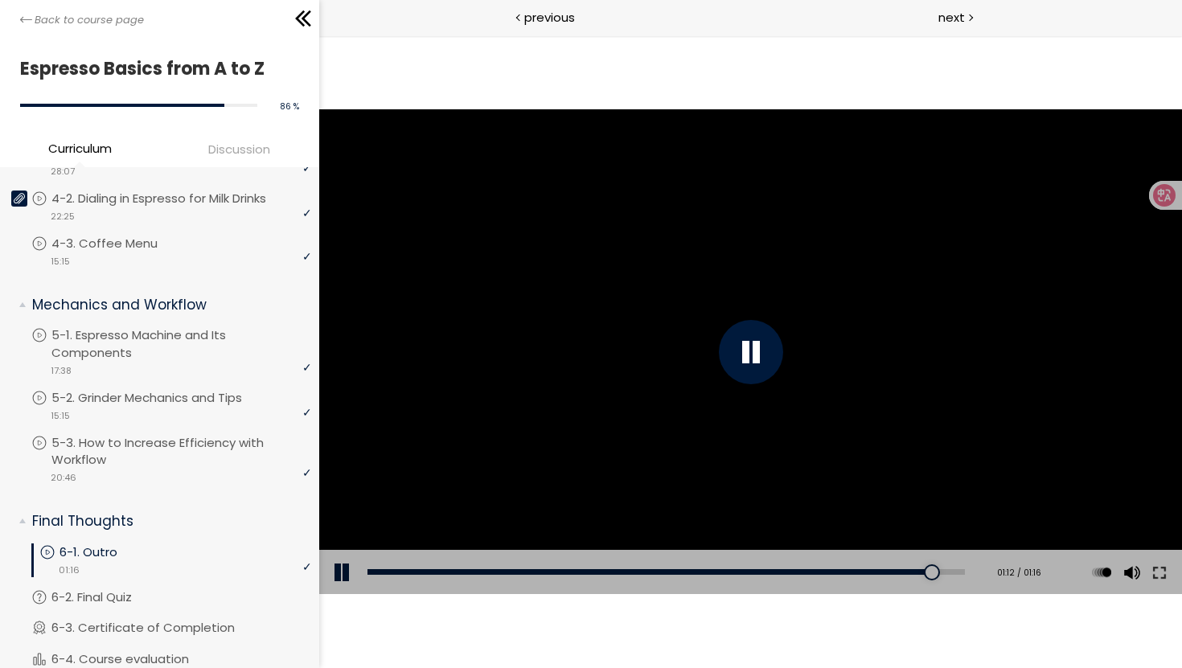
click at [777, 419] on div at bounding box center [749, 352] width 863 height 486
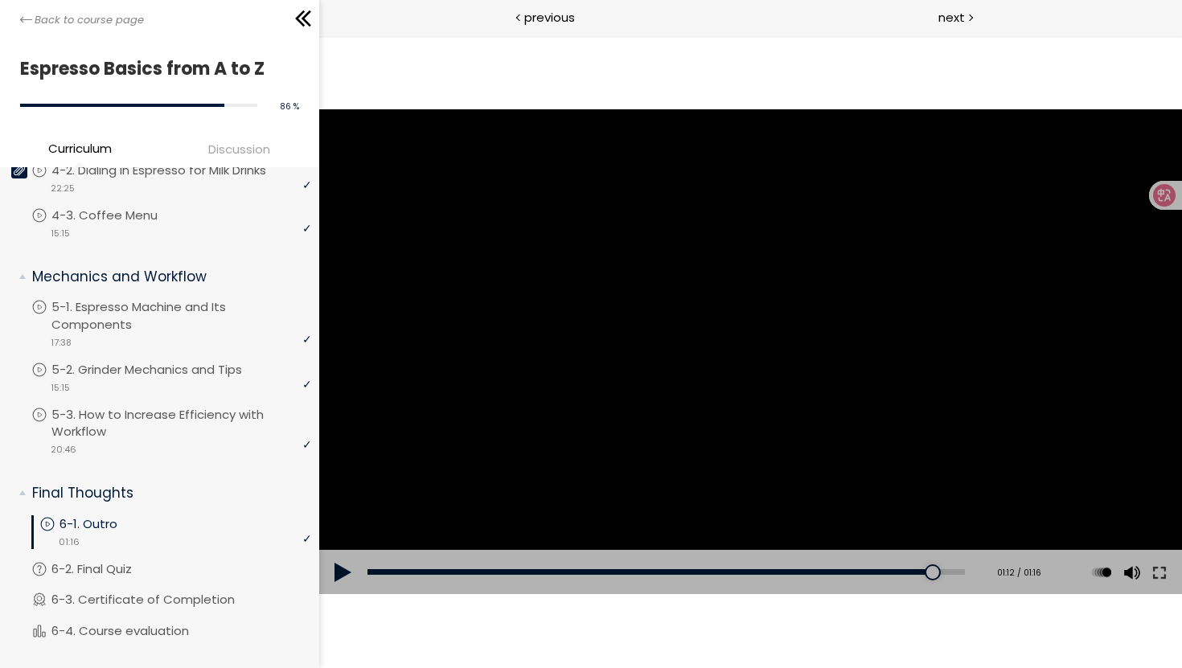
scroll to position [832, 0]
